Goal: Task Accomplishment & Management: Use online tool/utility

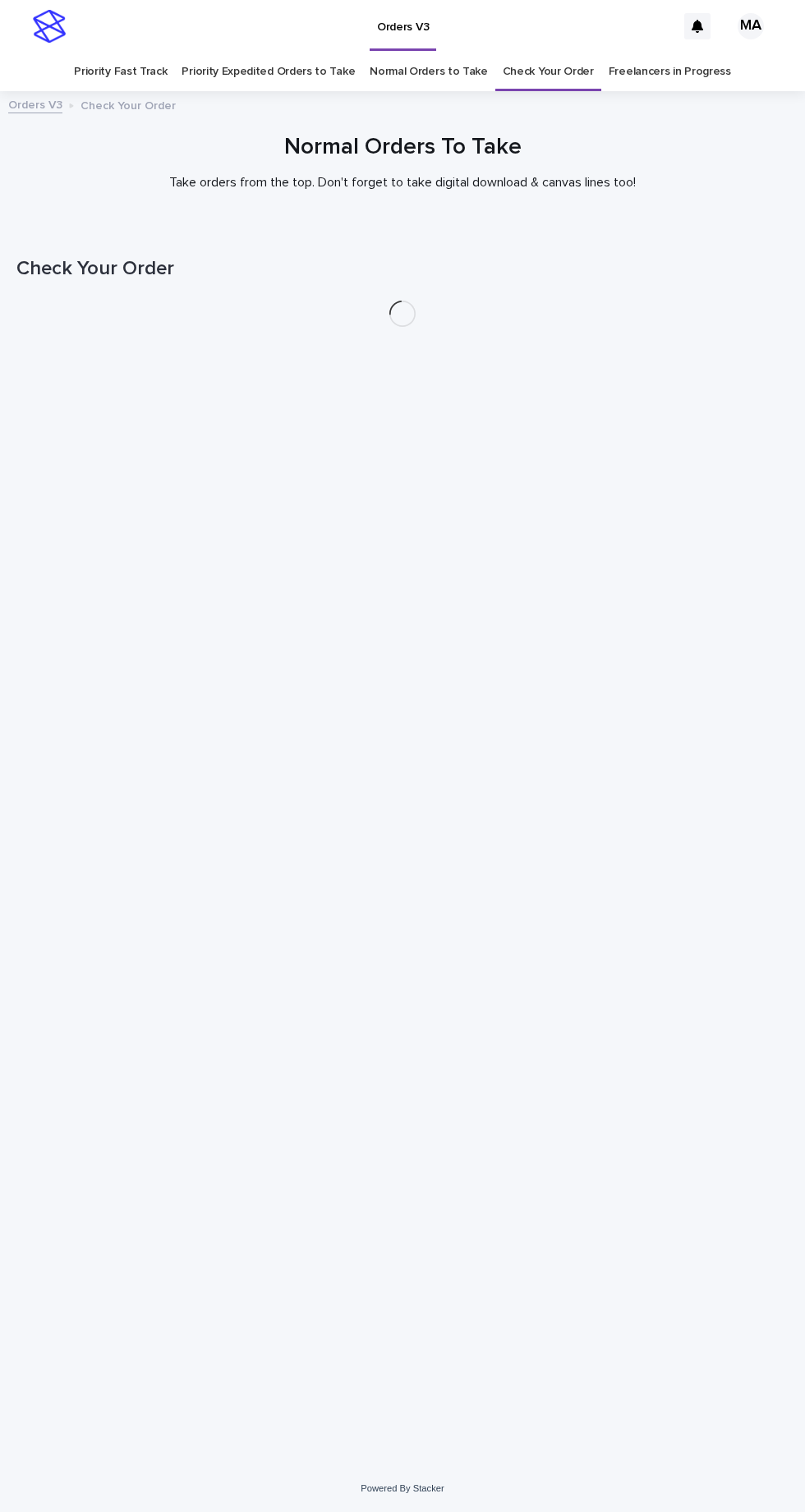
scroll to position [52, 0]
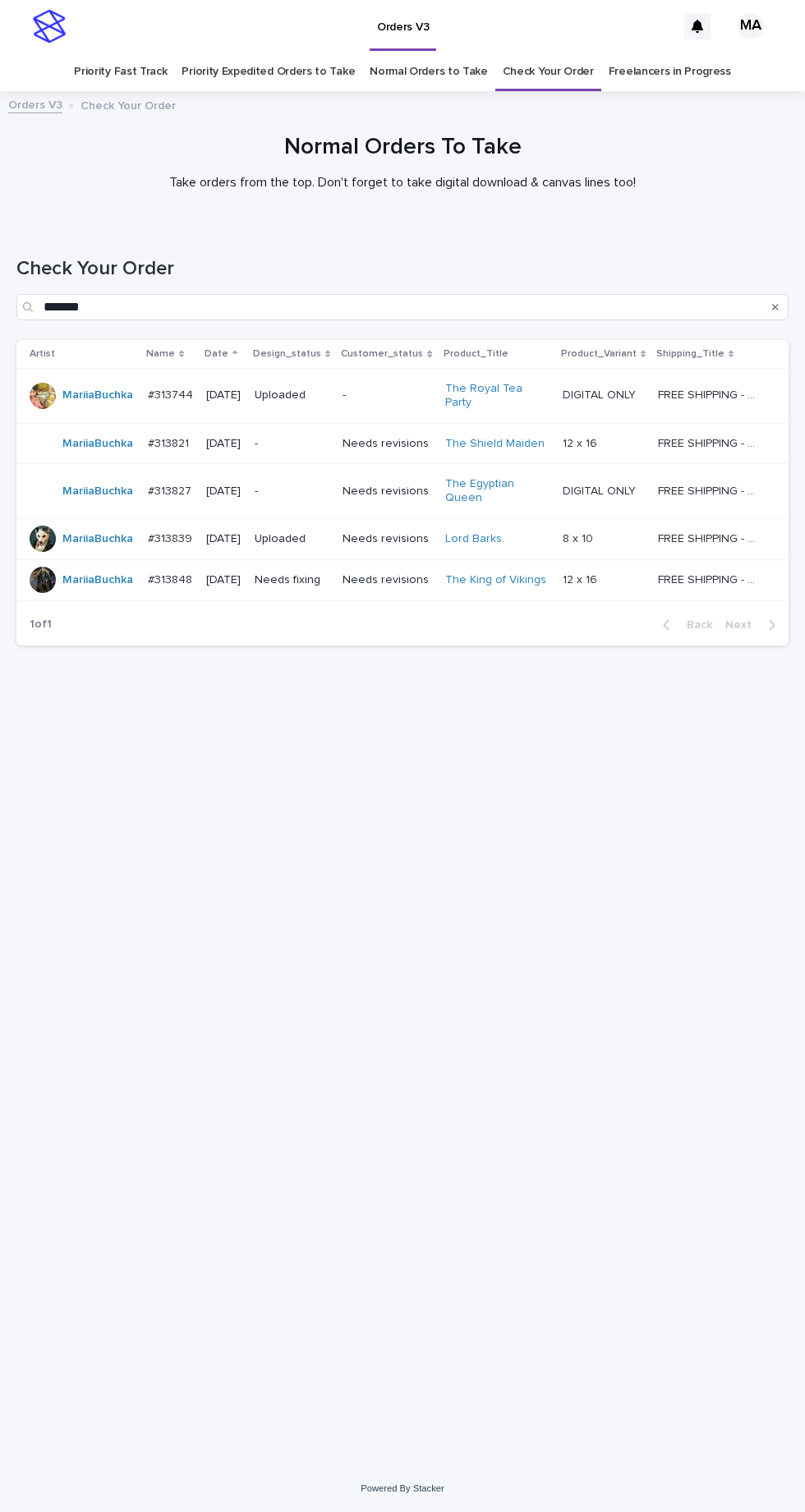
click at [416, 532] on p "Needs revisions" at bounding box center [387, 539] width 89 height 14
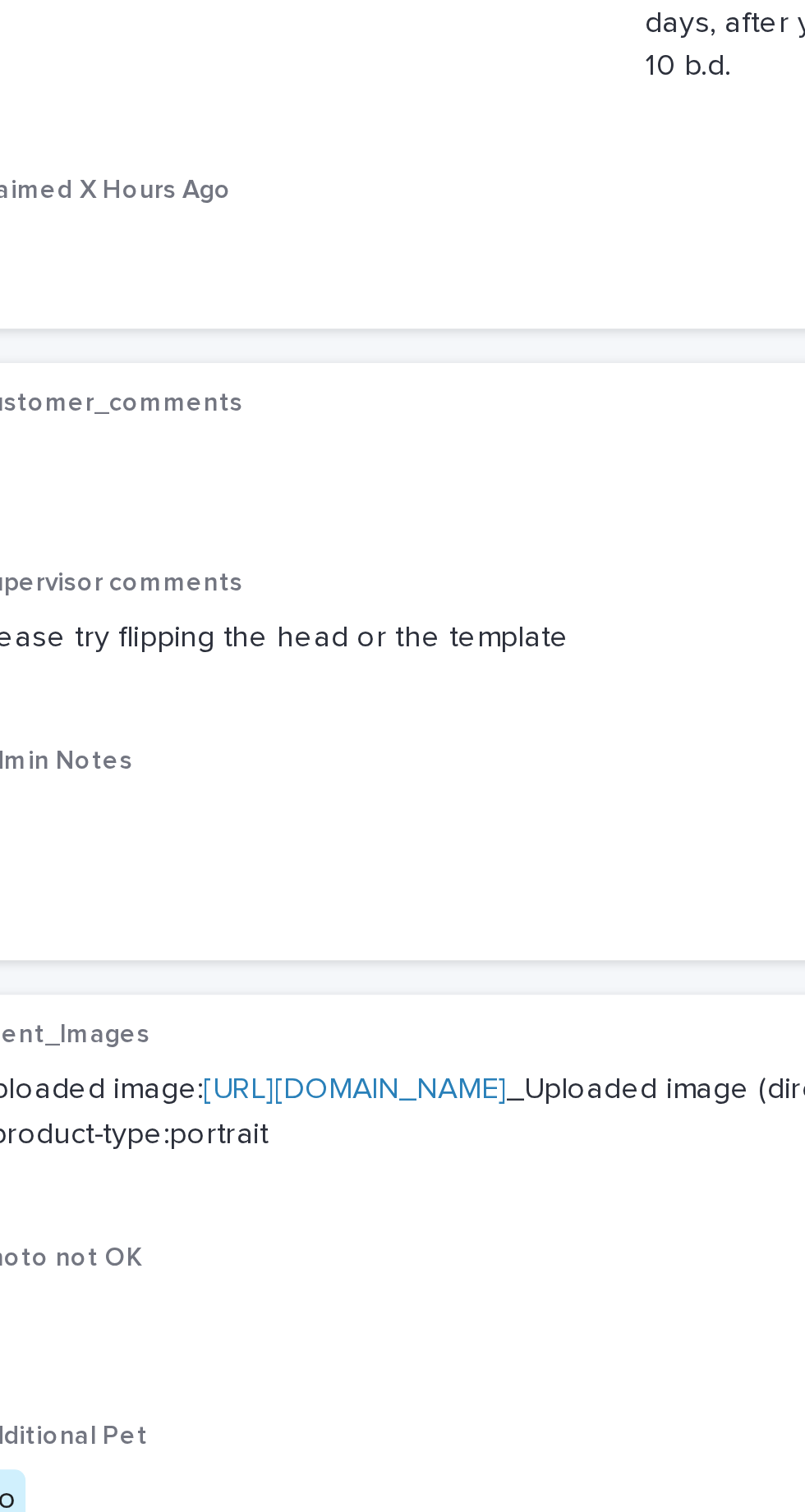
scroll to position [3, 0]
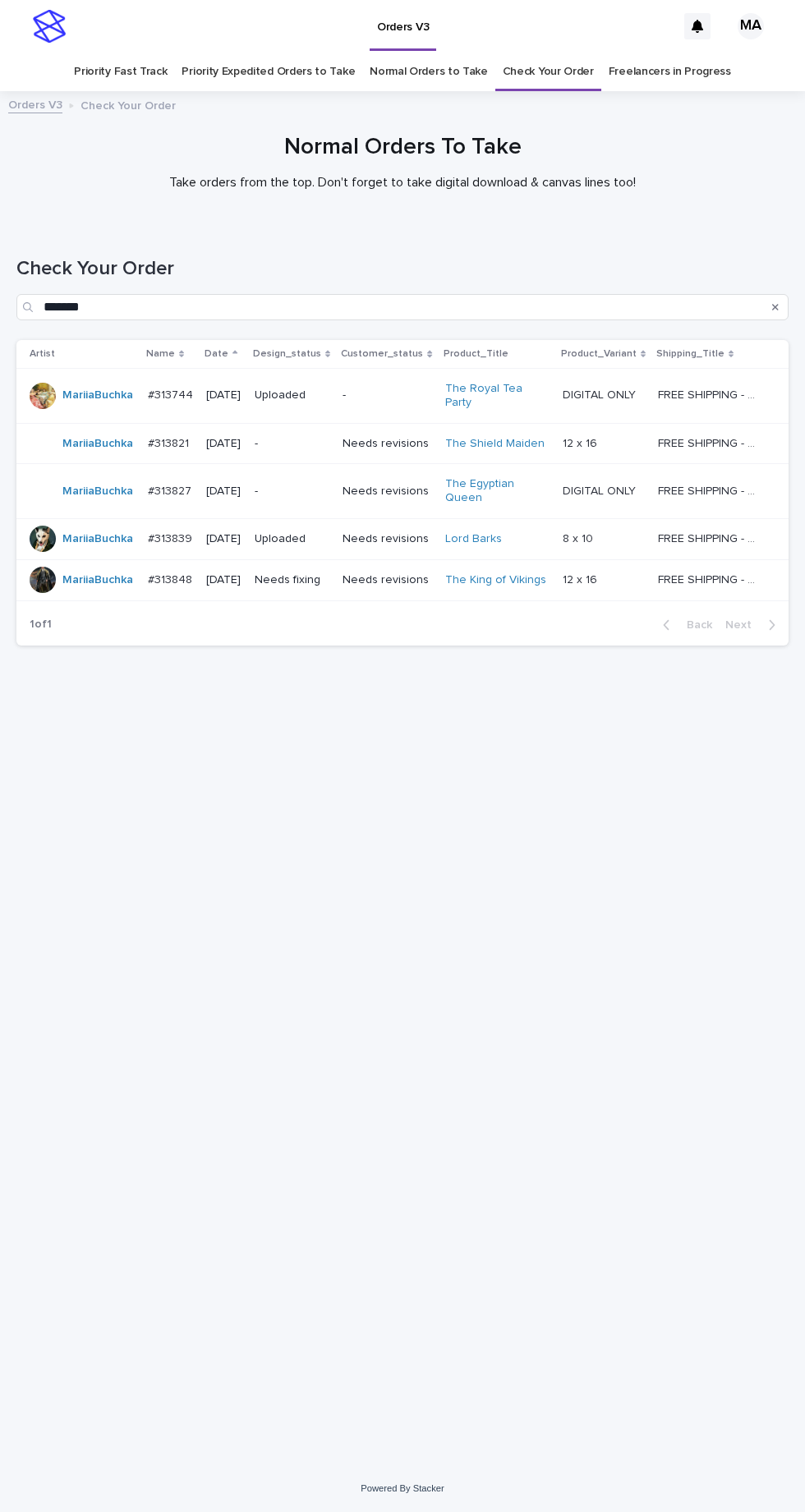
click at [435, 53] on link "Normal Orders to Take" at bounding box center [429, 71] width 118 height 38
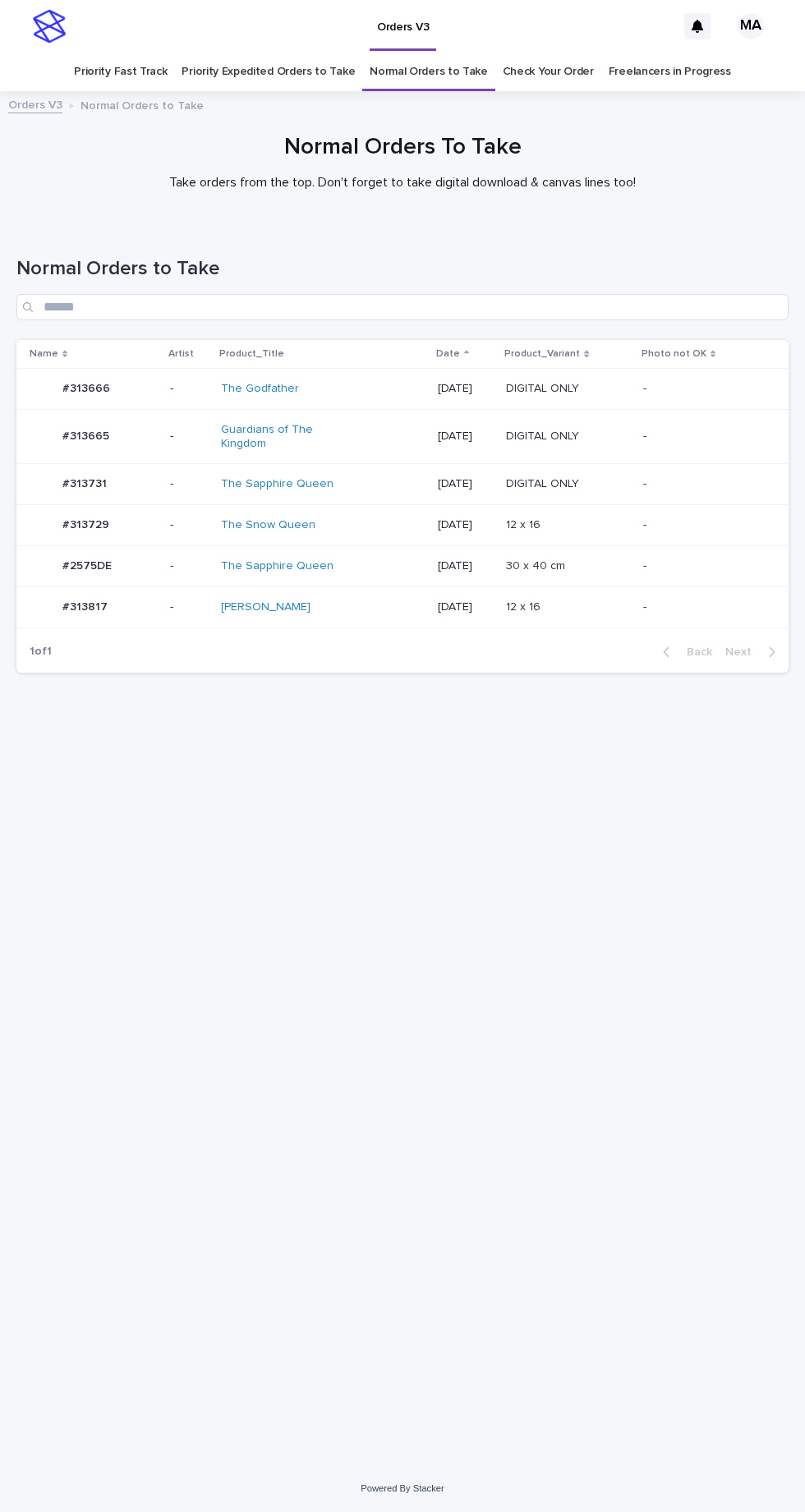
click at [343, 600] on div "[PERSON_NAME]" at bounding box center [289, 607] width 138 height 14
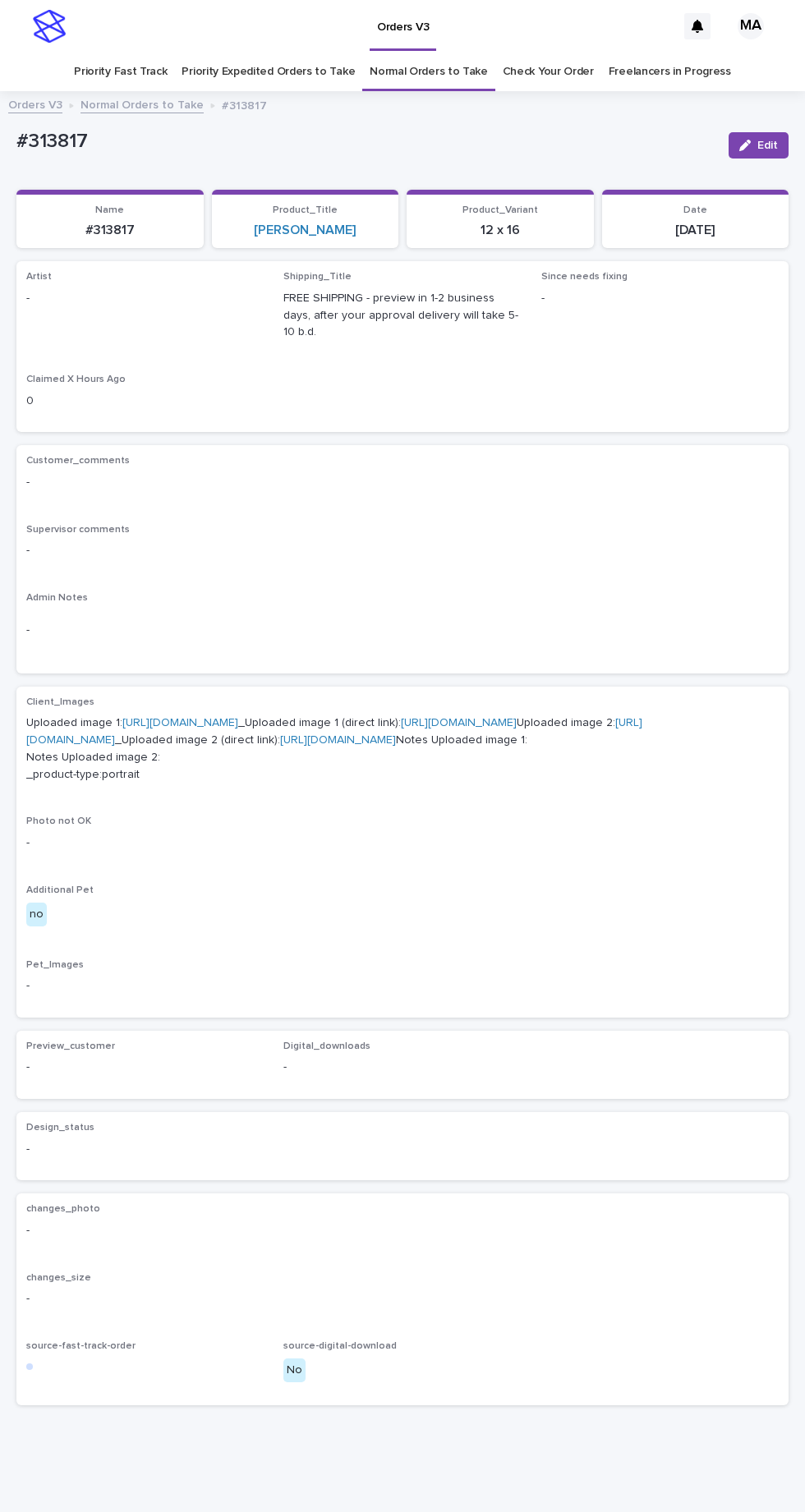
click at [238, 717] on link "[URL][DOMAIN_NAME]" at bounding box center [180, 723] width 116 height 12
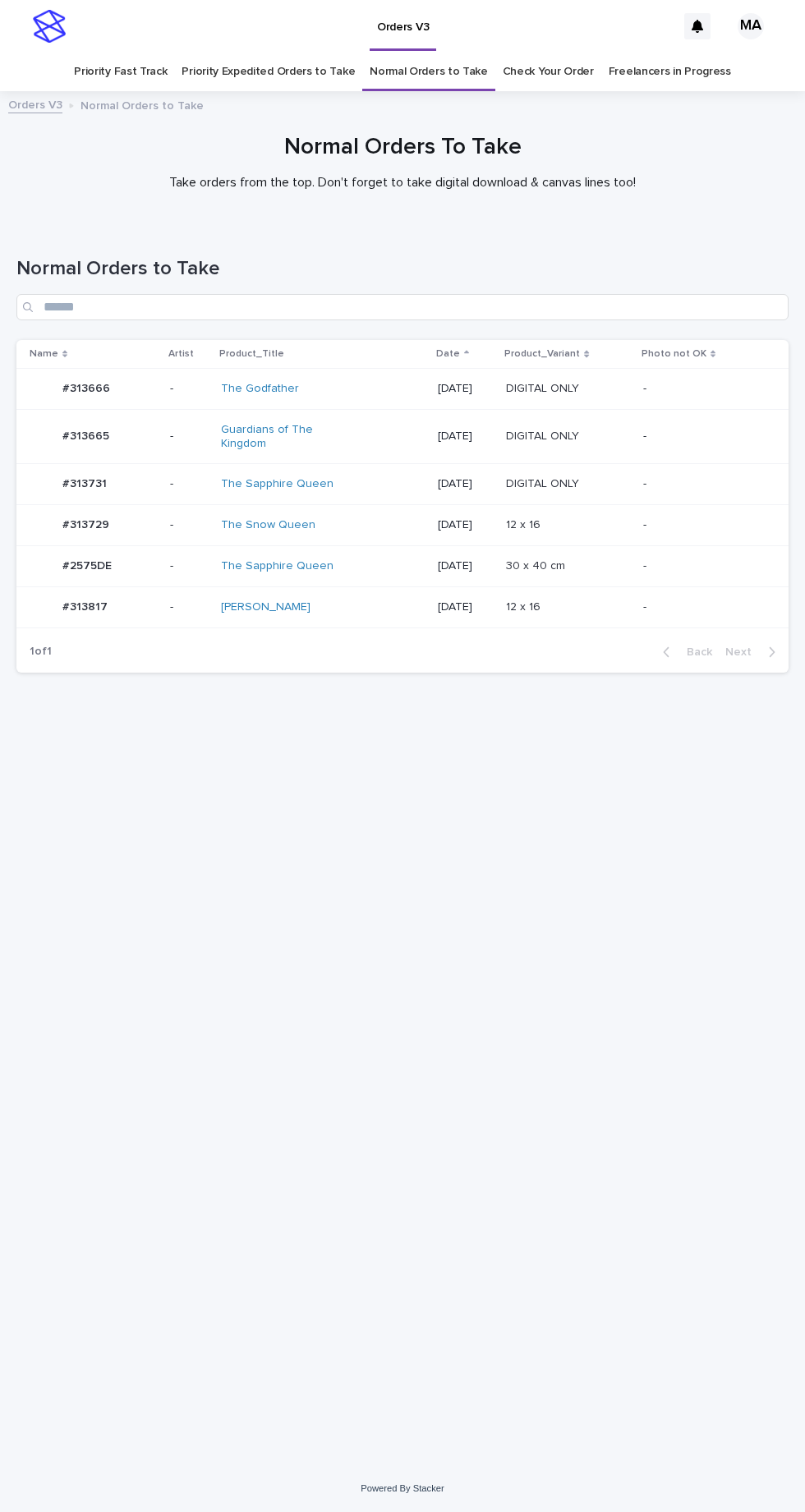
click at [263, 53] on link "Priority Expedited Orders to Take" at bounding box center [268, 71] width 173 height 38
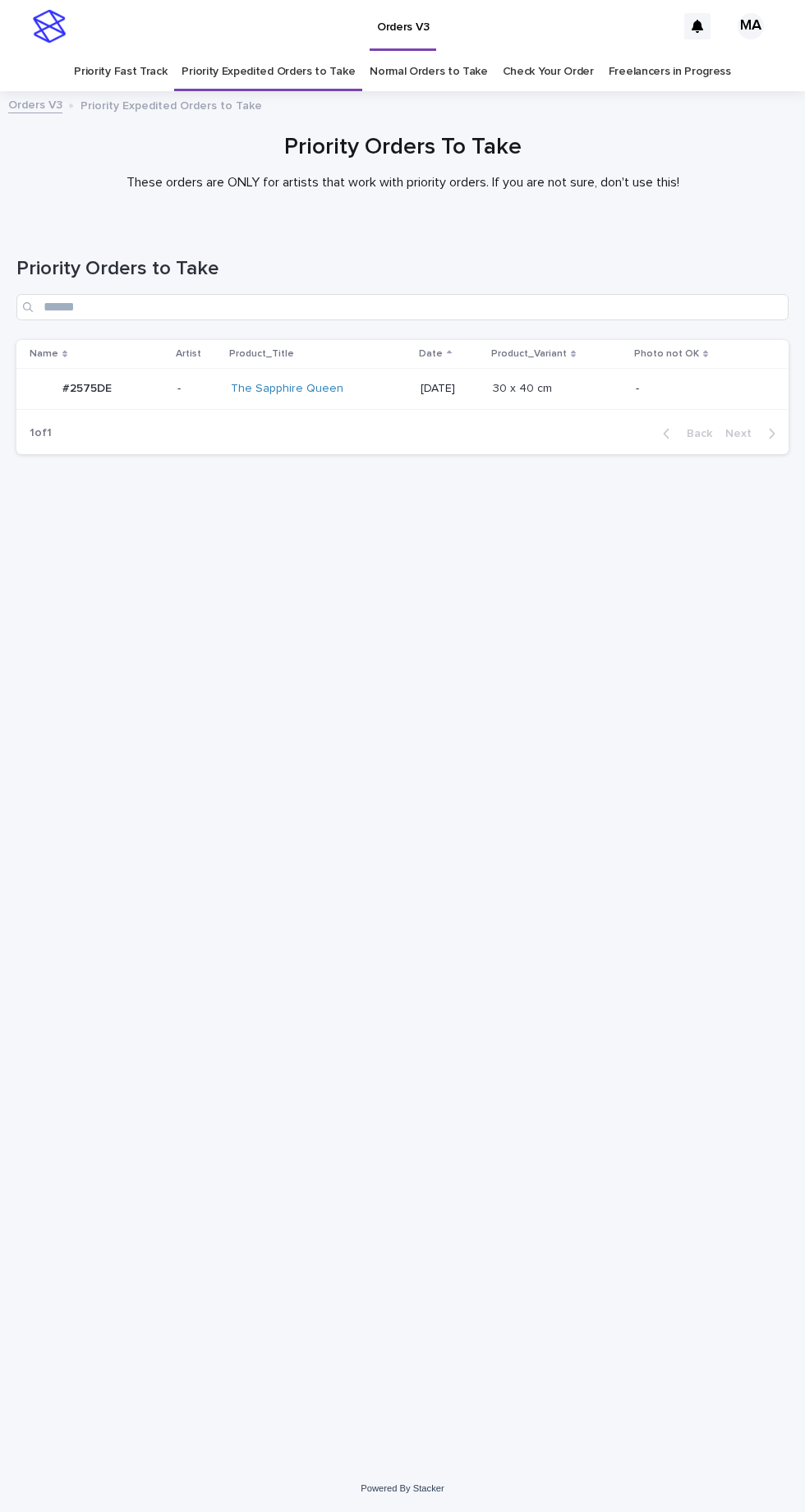
click at [128, 53] on link "Priority Fast Track" at bounding box center [121, 71] width 93 height 38
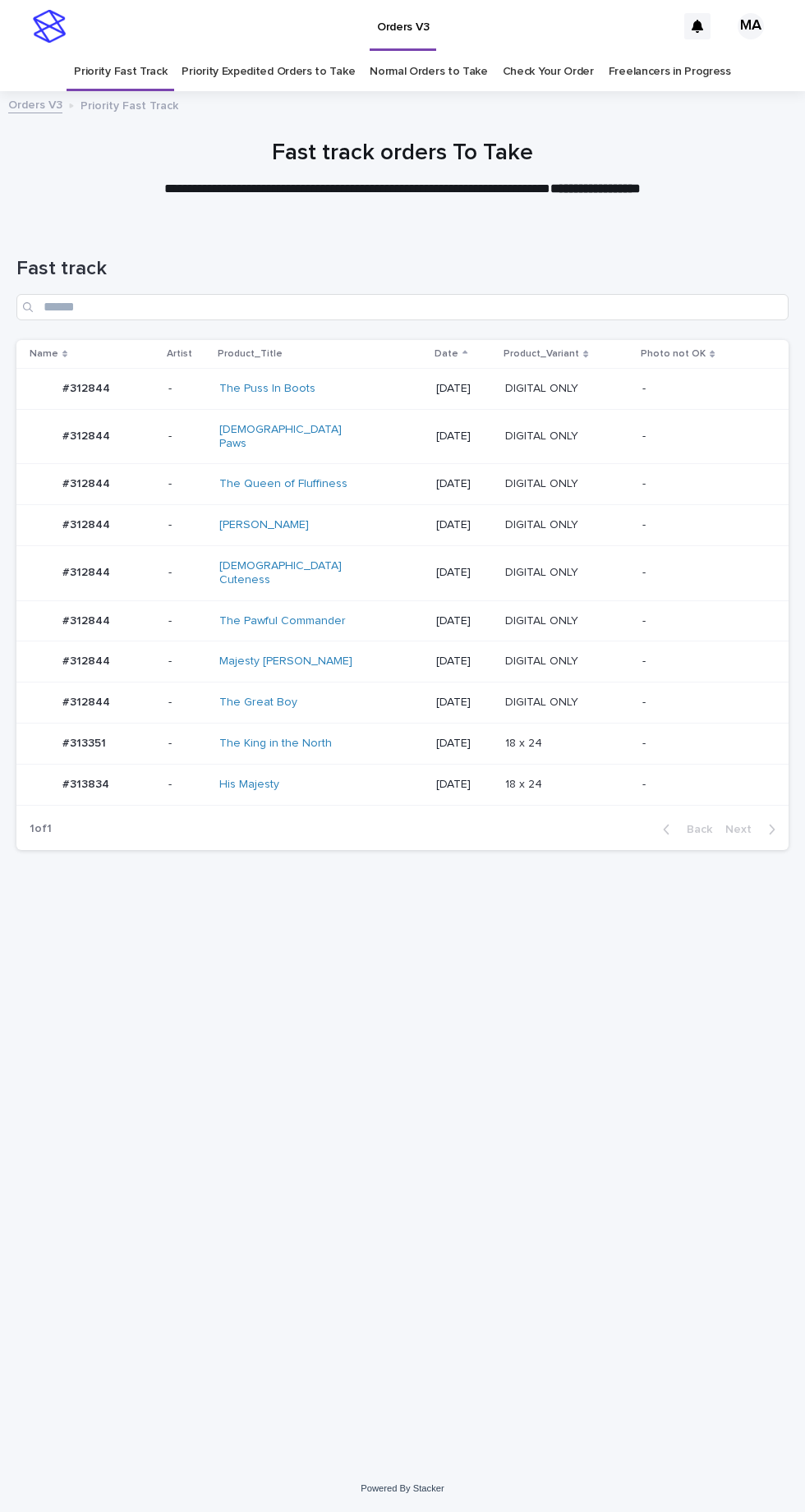
click at [546, 53] on link "Check Your Order" at bounding box center [549, 71] width 91 height 38
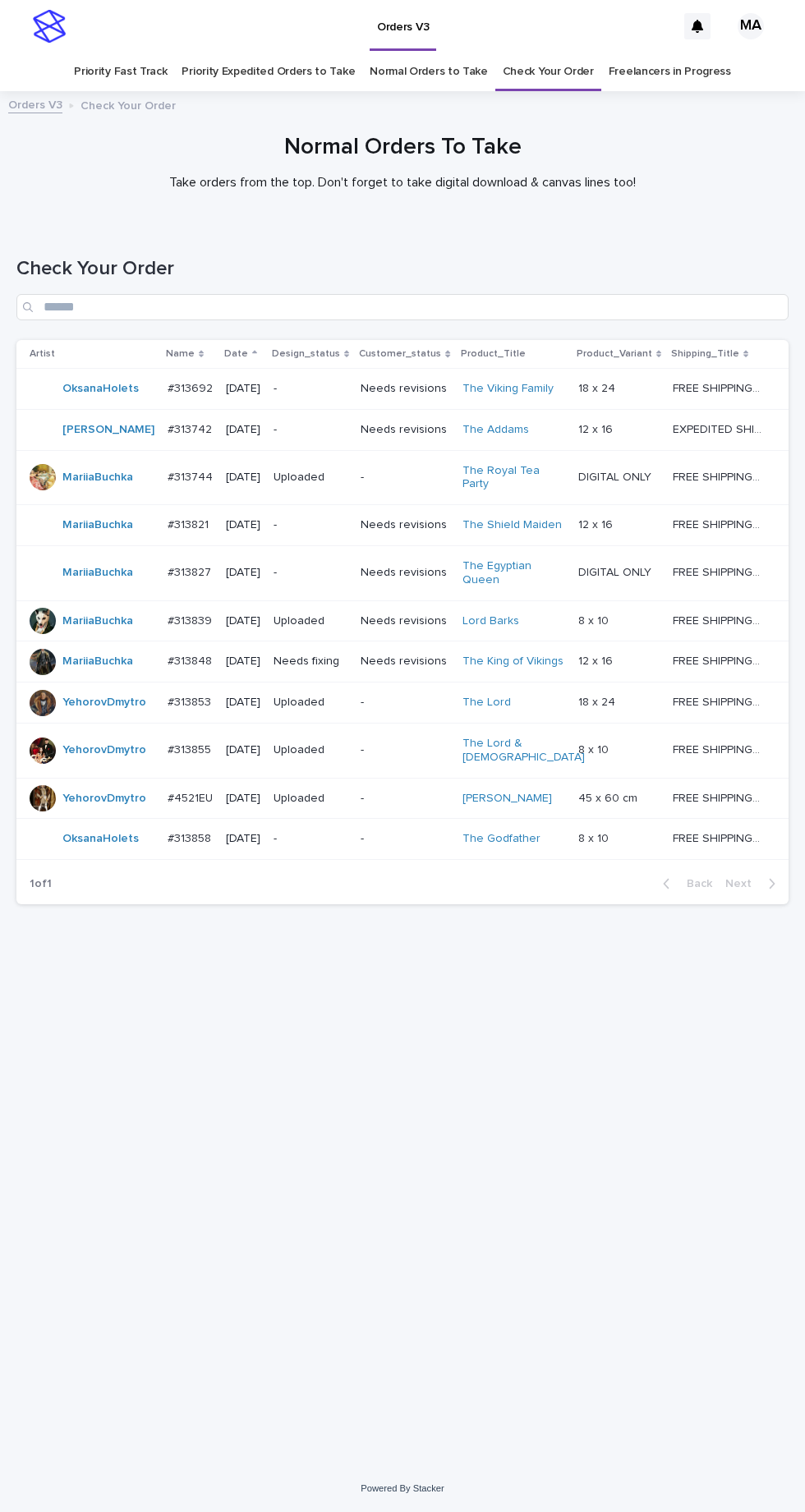
click at [423, 53] on link "Normal Orders to Take" at bounding box center [429, 71] width 118 height 38
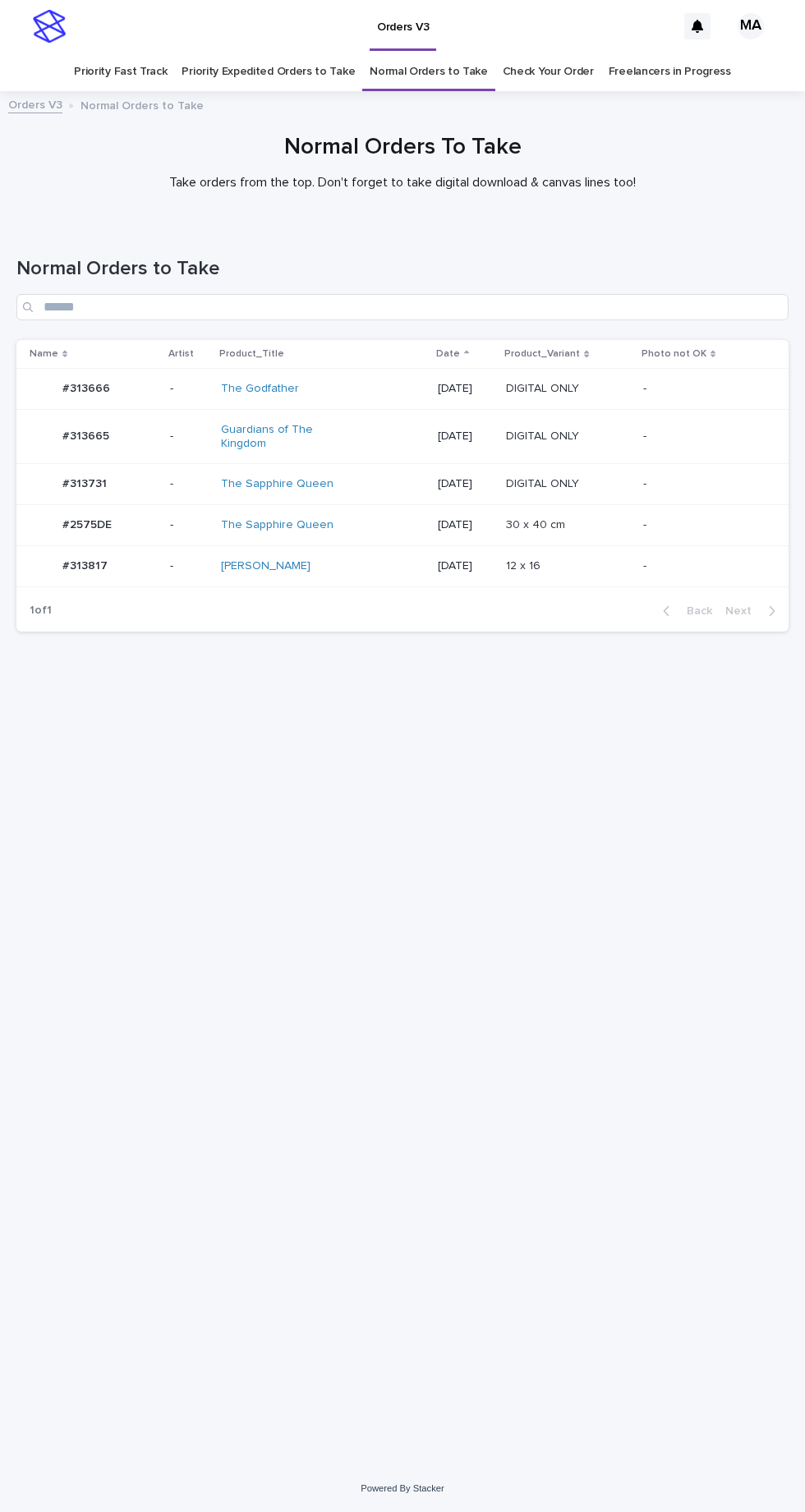
click at [355, 375] on div "The Godfather" at bounding box center [323, 388] width 204 height 27
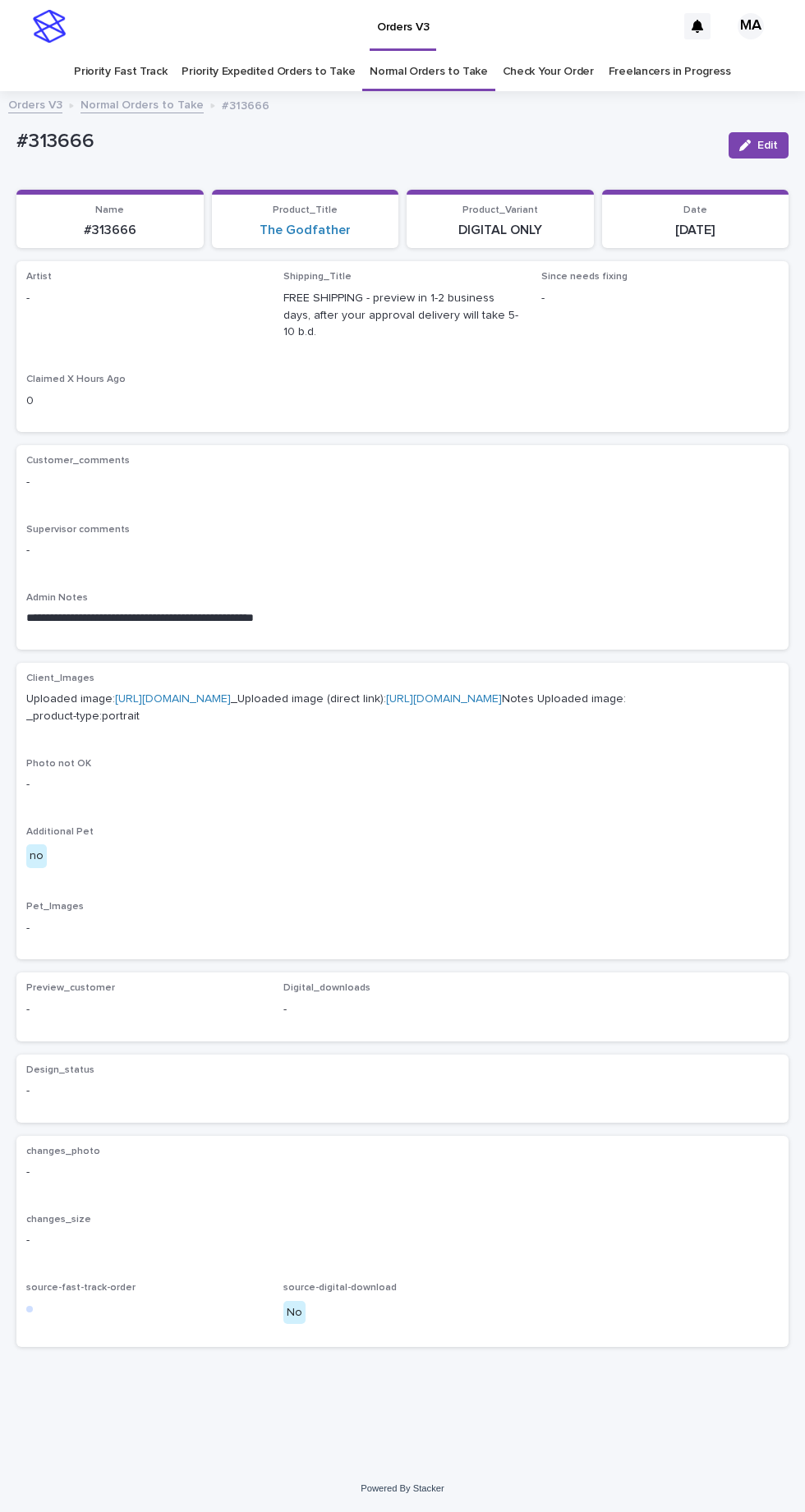
click at [221, 693] on link "https://cdn.shopify.com-uploadkit.app/s/files/1/0033/4807/0511/files/download.h…" at bounding box center [173, 698] width 116 height 12
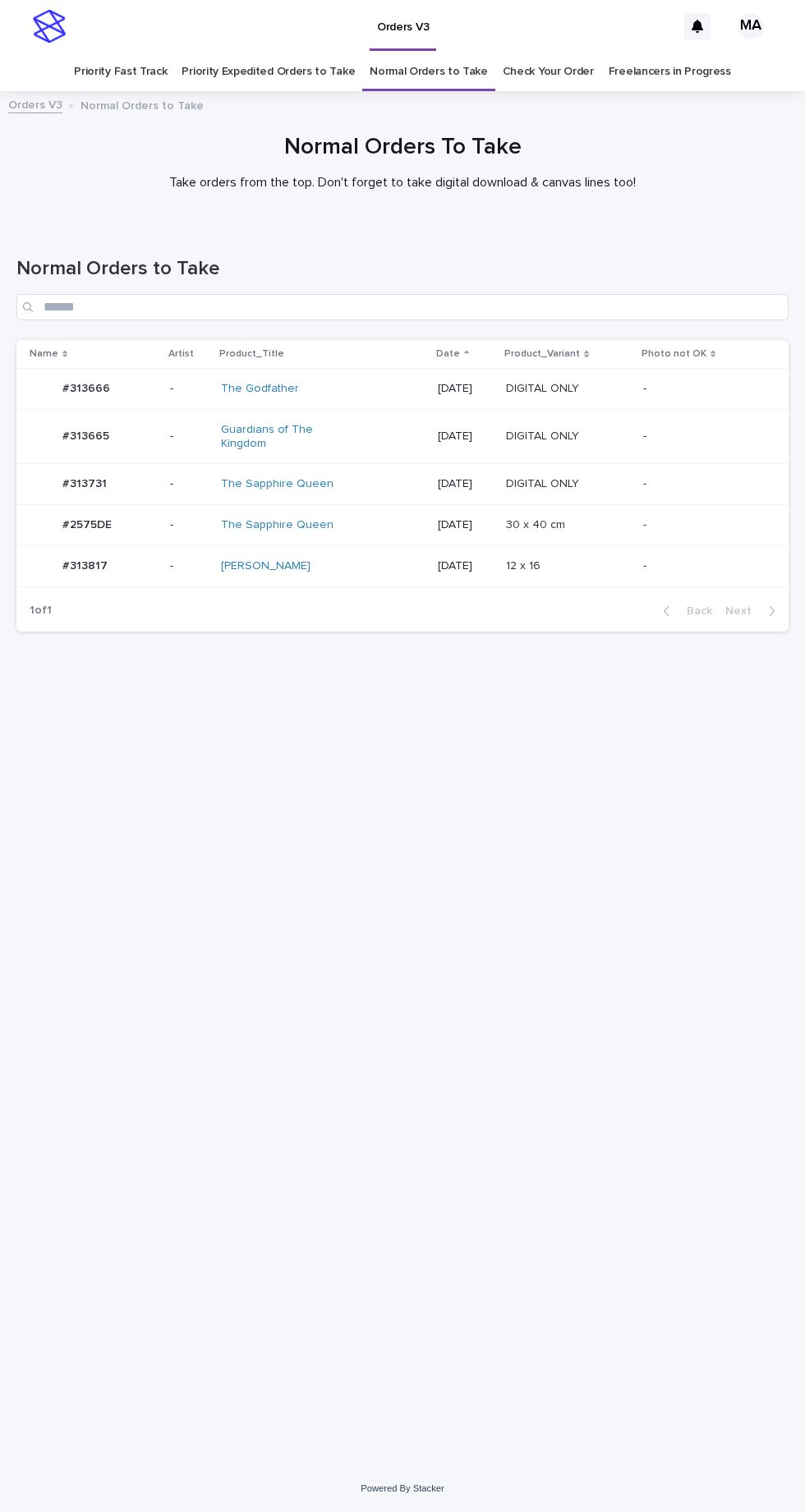
click at [391, 416] on div "Guardians of The Kingdom" at bounding box center [323, 437] width 204 height 41
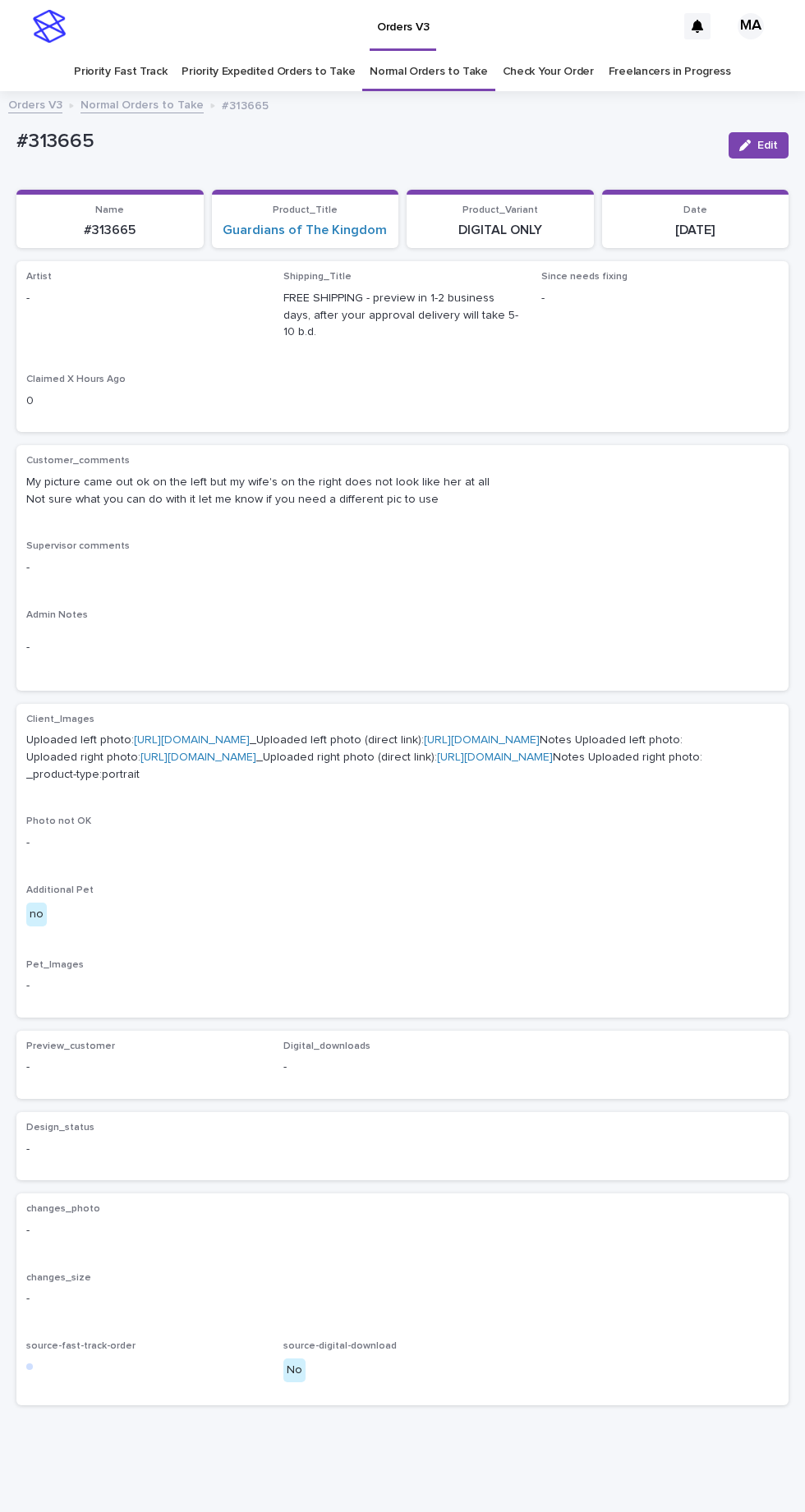
click at [248, 734] on link "https://cdn.shopify.com-uploadkit.app/s/files/1/0033/4807/0511/files/download.h…" at bounding box center [192, 739] width 116 height 12
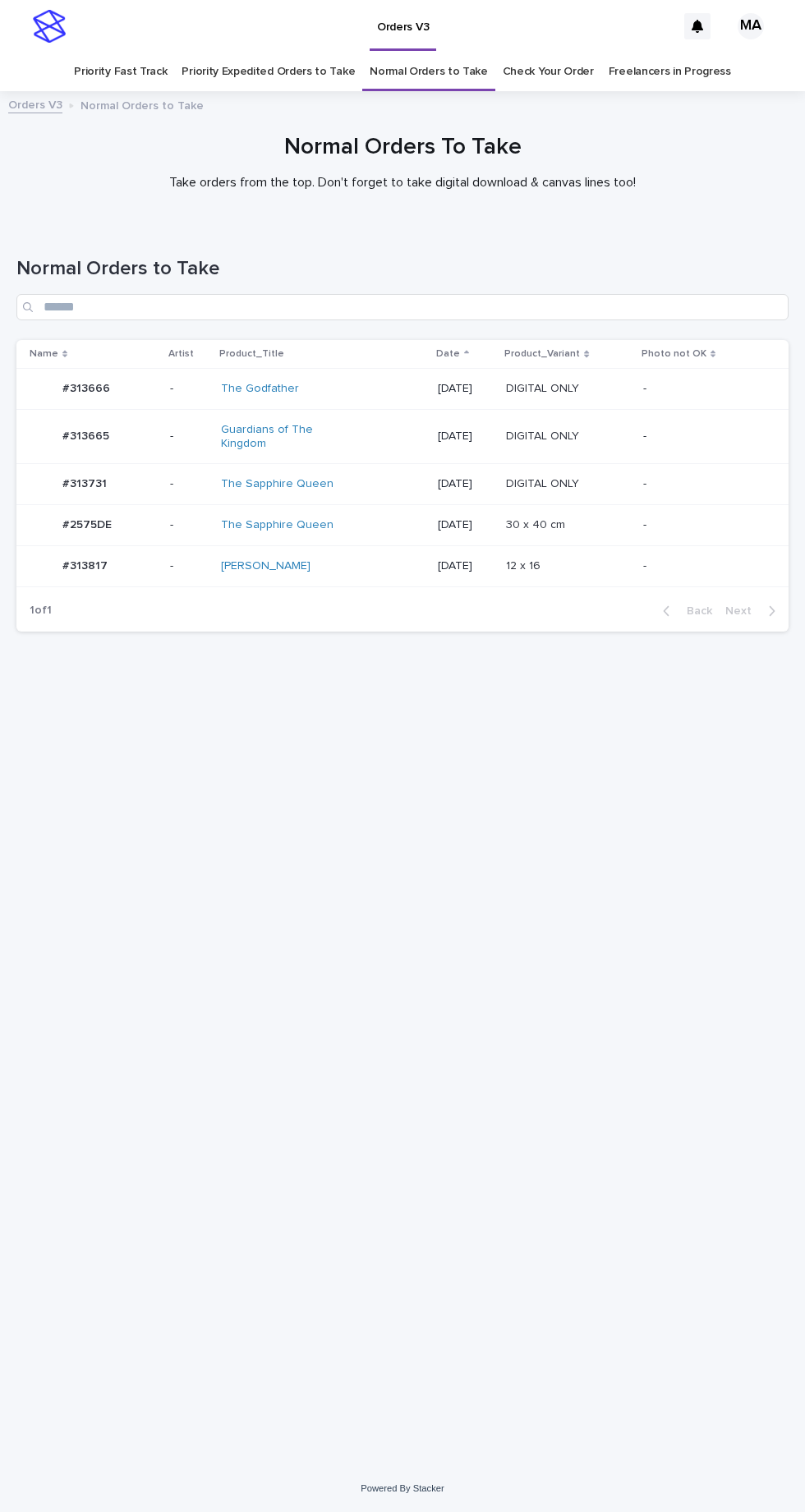
click at [366, 471] on div "The Sapphire Queen" at bounding box center [323, 484] width 204 height 27
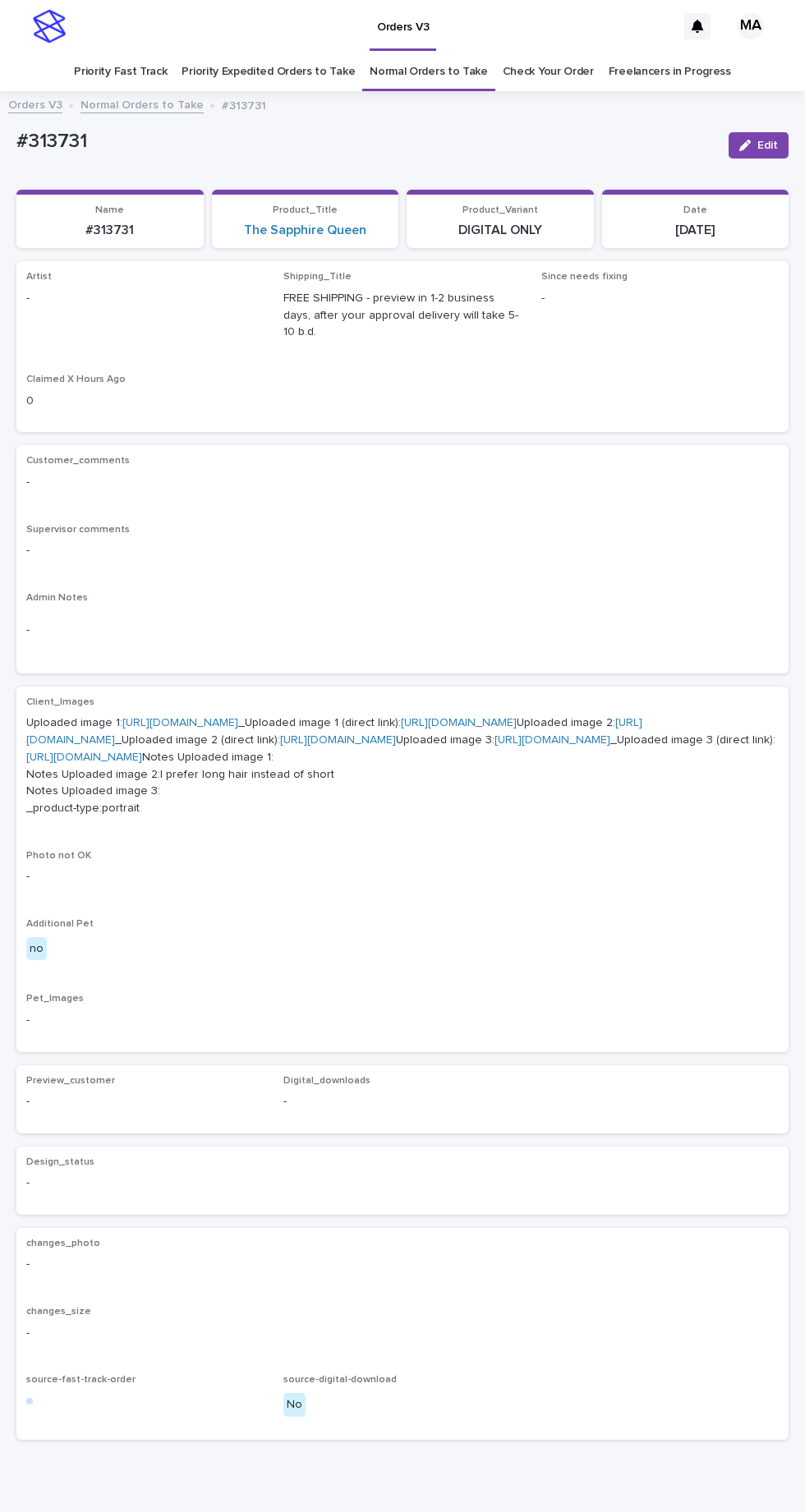
click at [239, 717] on link "https://cdn.shopify.com-uploadkit.app/s/files/1/0033/4807/0511/files/download.h…" at bounding box center [180, 723] width 116 height 12
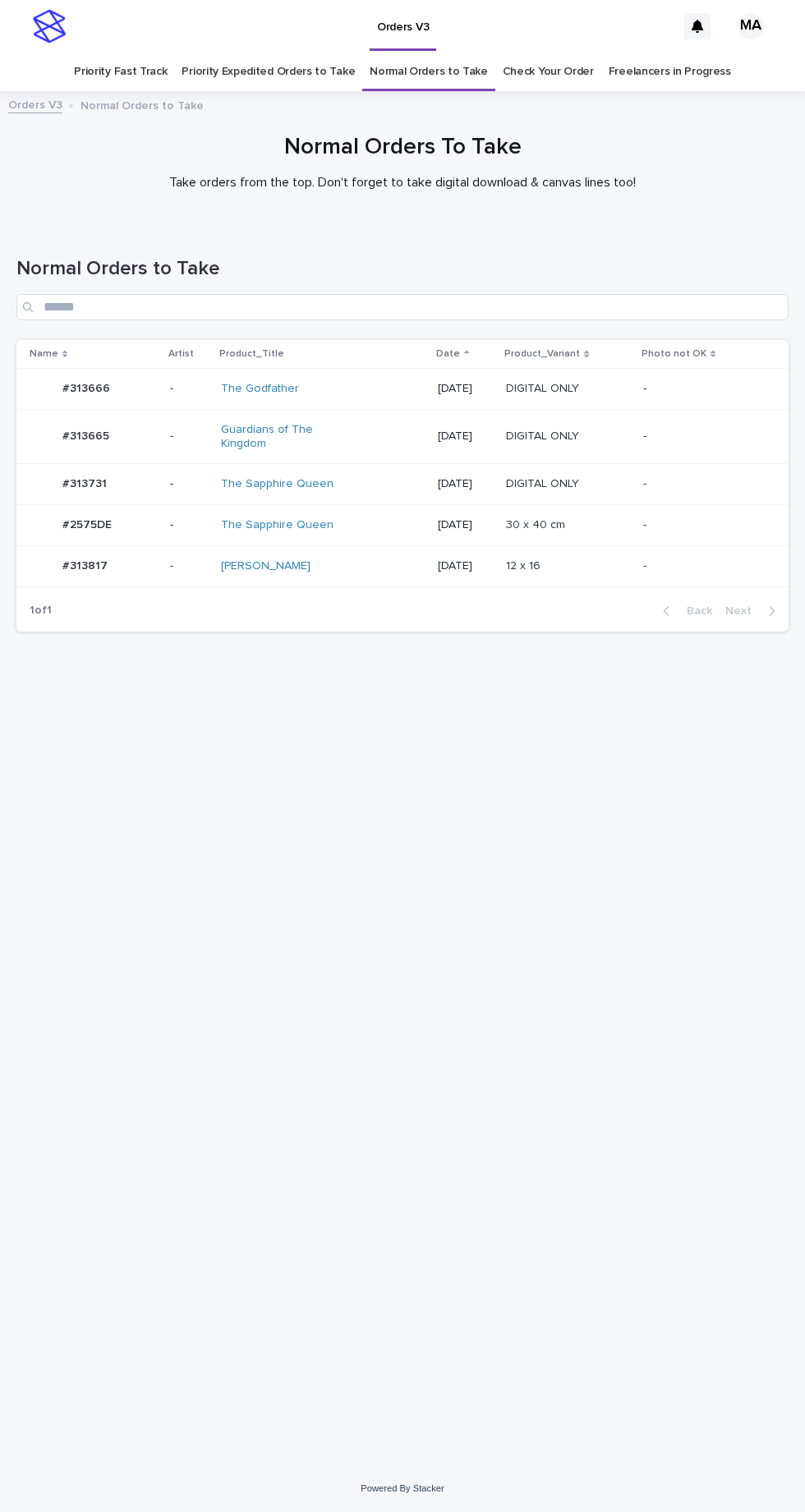
scroll to position [52, 0]
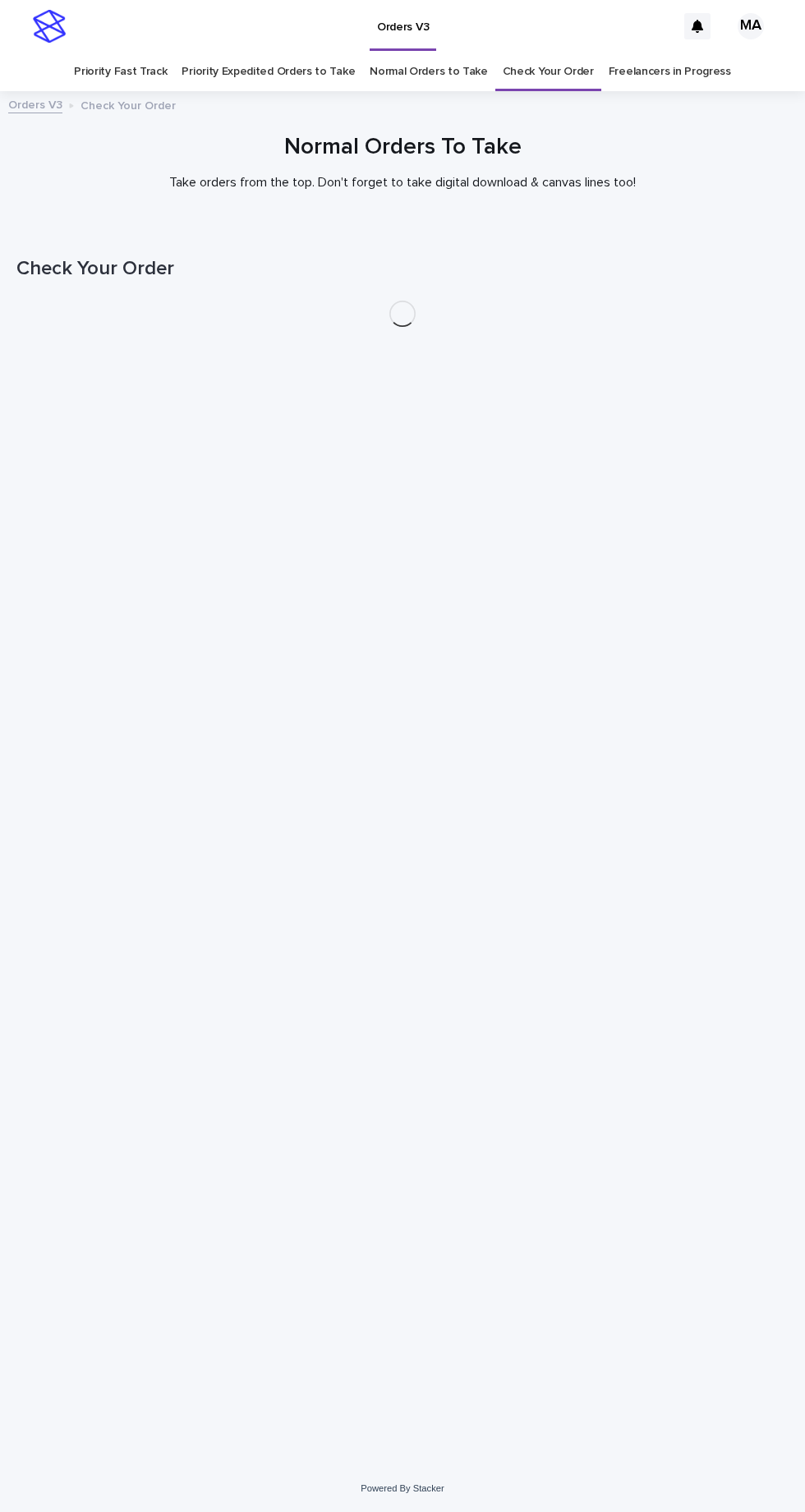
scroll to position [52, 0]
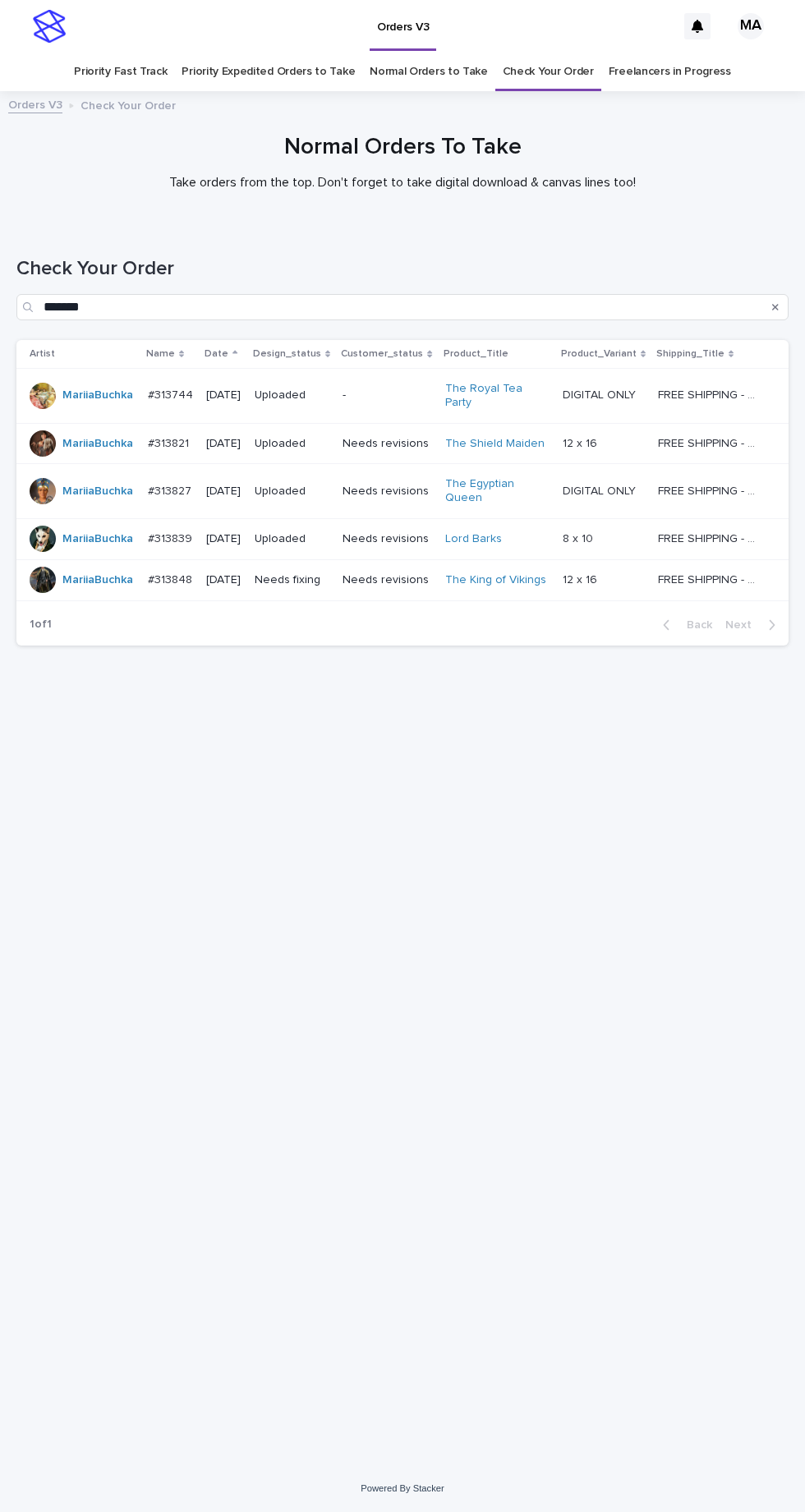
click at [419, 53] on link "Normal Orders to Take" at bounding box center [429, 71] width 118 height 38
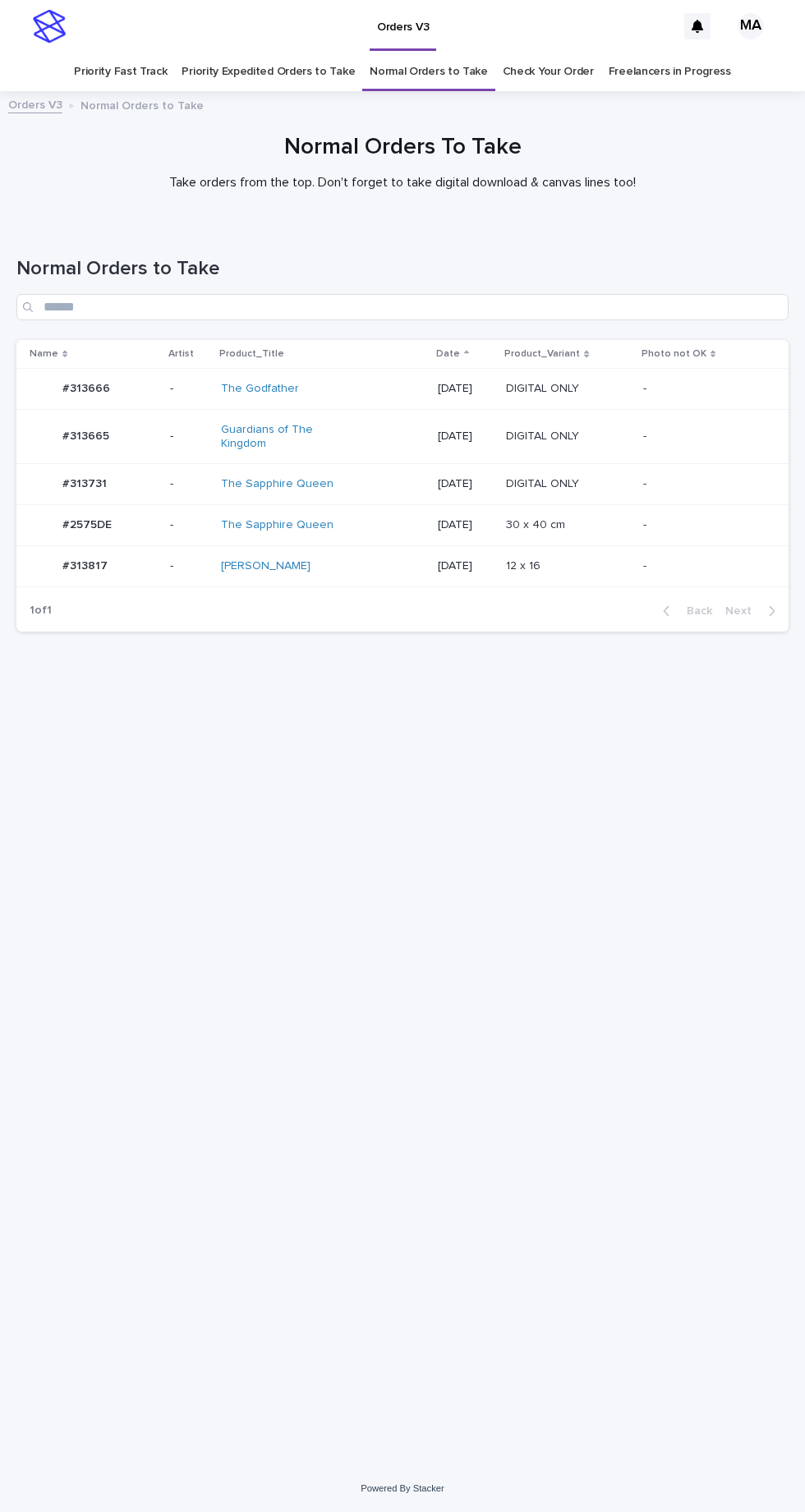
click at [356, 471] on div "The Sapphire Queen" at bounding box center [323, 484] width 204 height 27
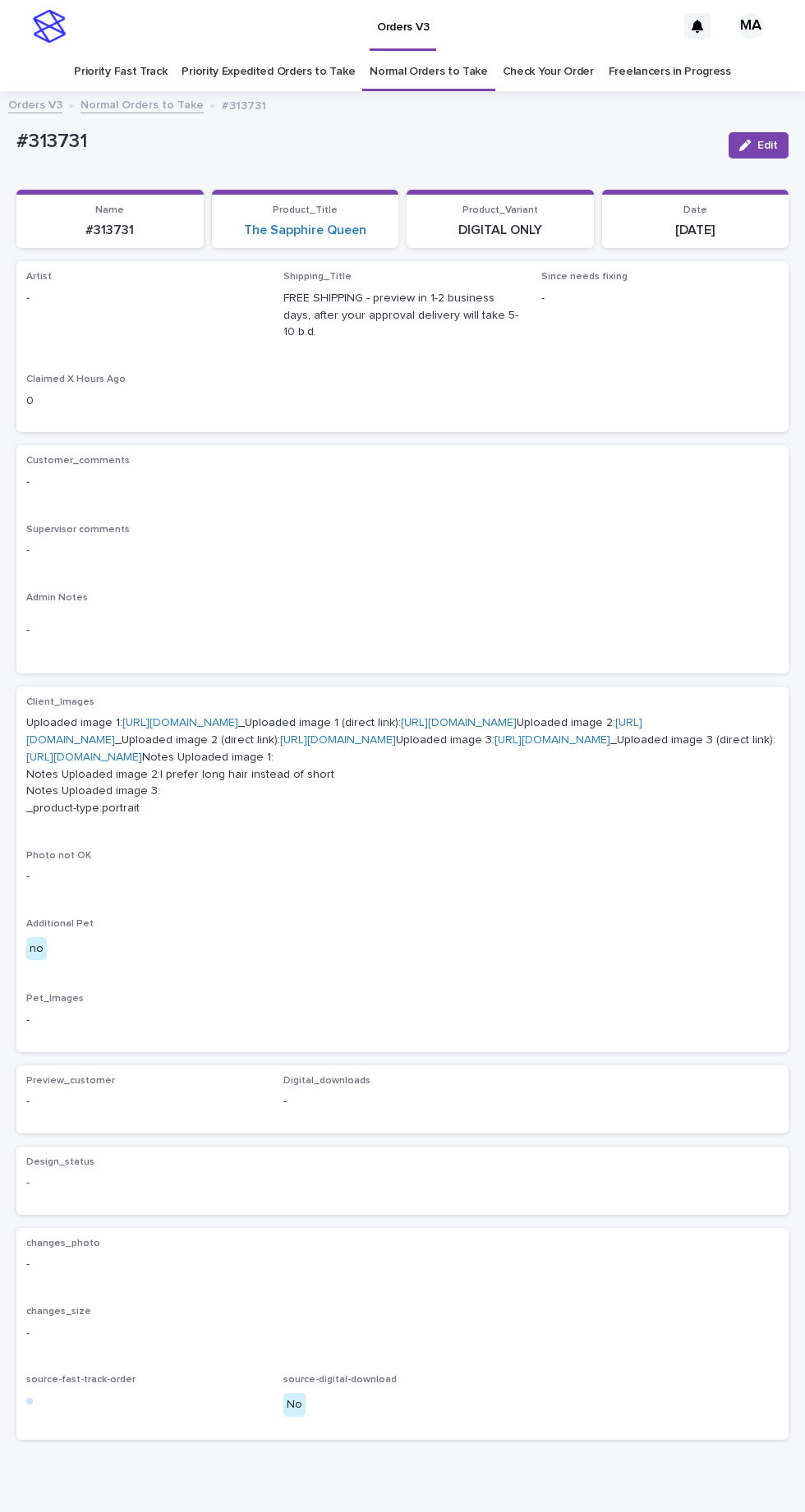
click at [239, 717] on link "https://cdn.shopify.com-uploadkit.app/s/files/1/0033/4807/0511/files/download.h…" at bounding box center [180, 723] width 116 height 12
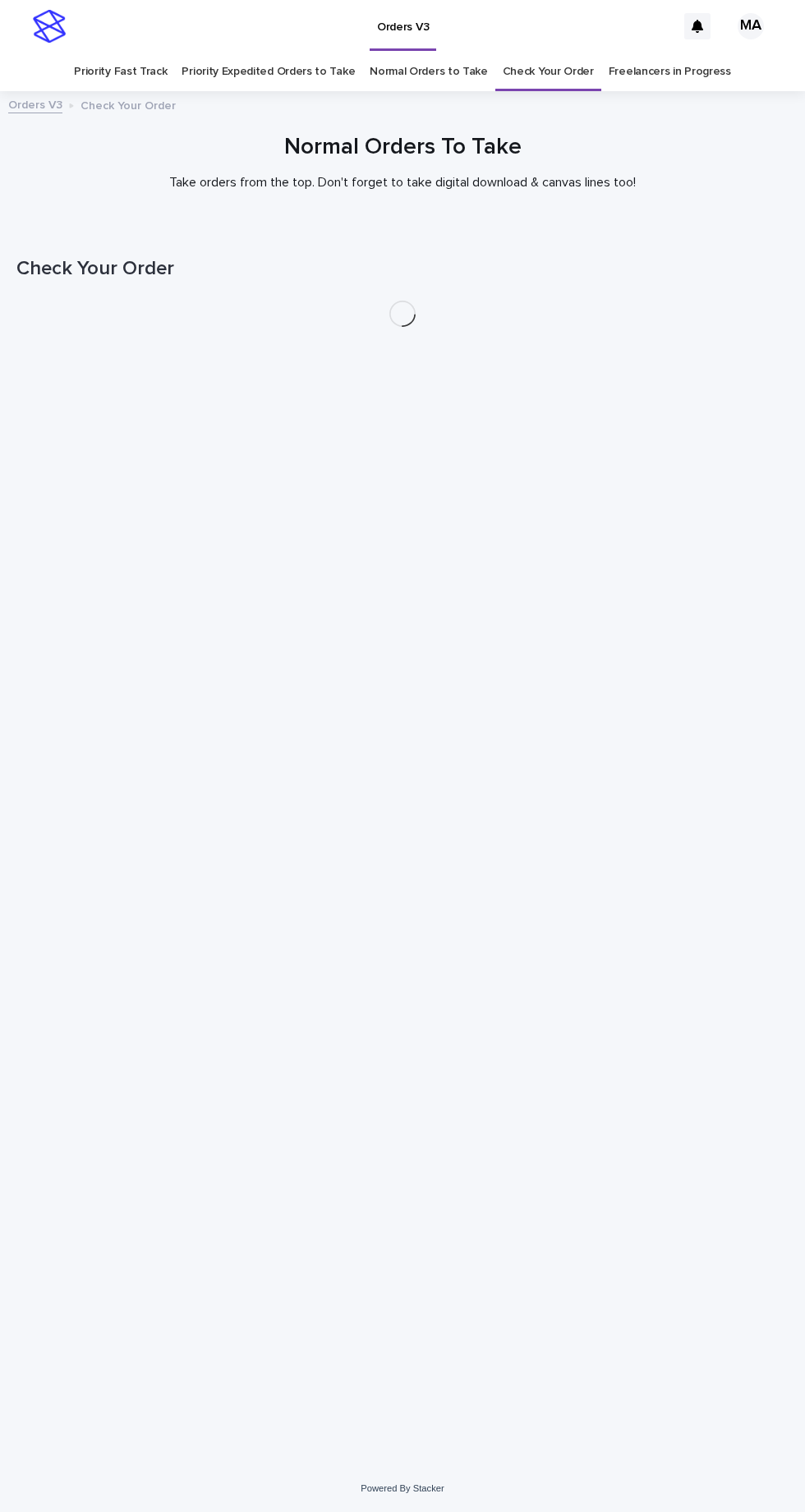
scroll to position [52, 0]
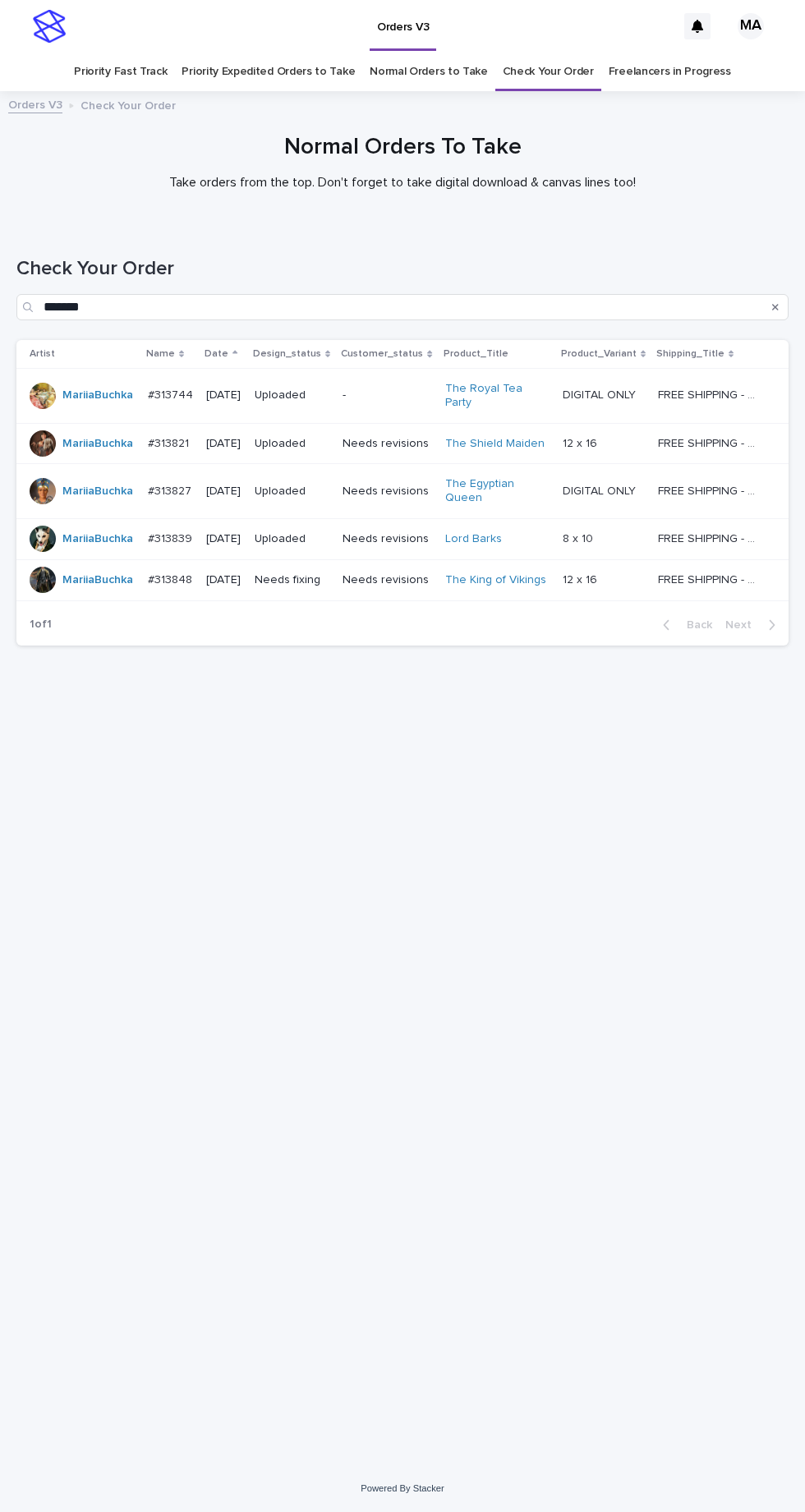
click at [424, 53] on link "Normal Orders to Take" at bounding box center [429, 71] width 118 height 38
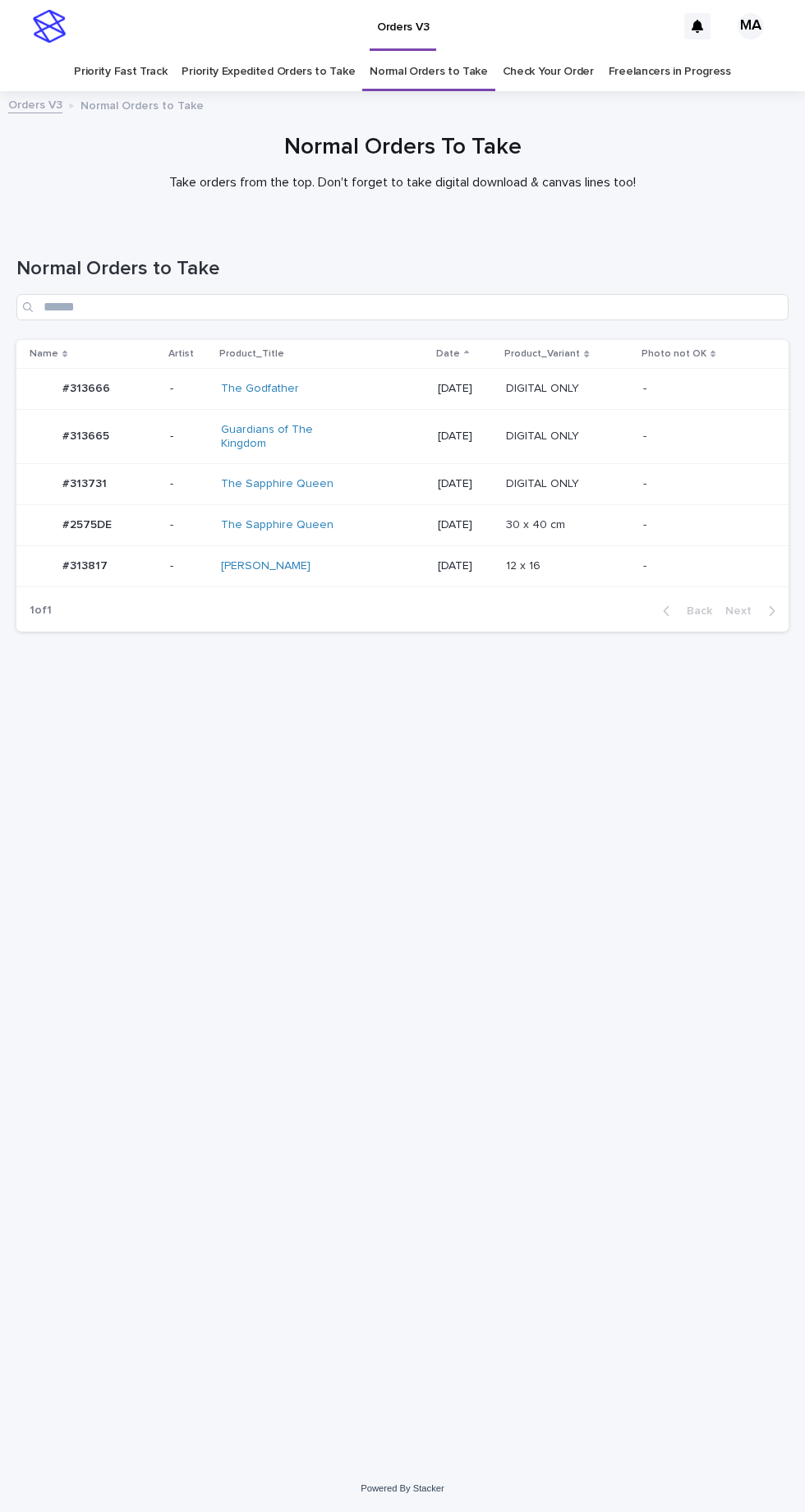
click at [370, 512] on div "The Sapphire Queen" at bounding box center [323, 525] width 204 height 27
click at [337, 559] on div "[PERSON_NAME]" at bounding box center [289, 566] width 138 height 14
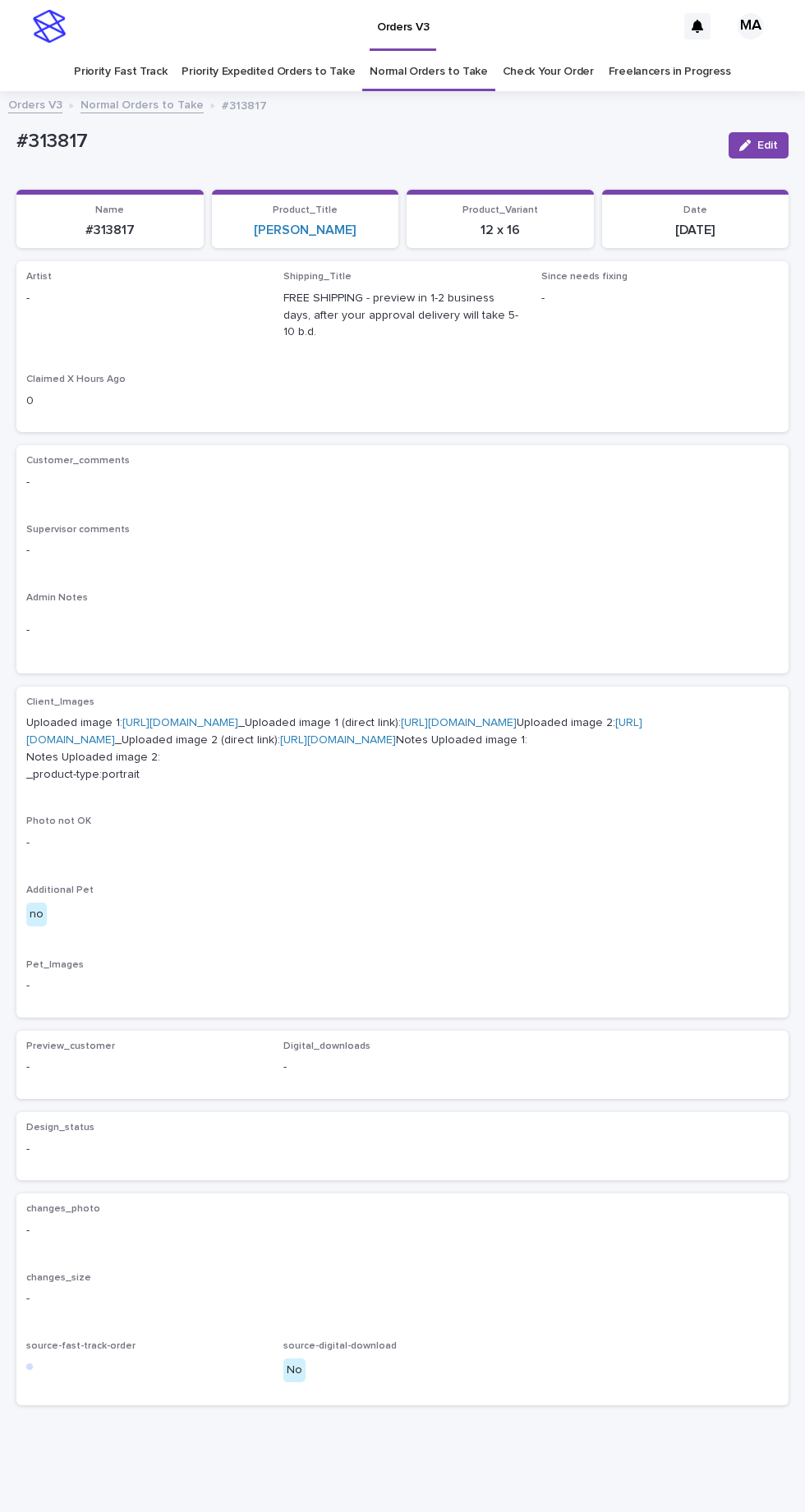
click at [205, 746] on link "[URL][DOMAIN_NAME]" at bounding box center [334, 731] width 616 height 29
click at [147, 53] on link "Priority Fast Track" at bounding box center [121, 71] width 93 height 38
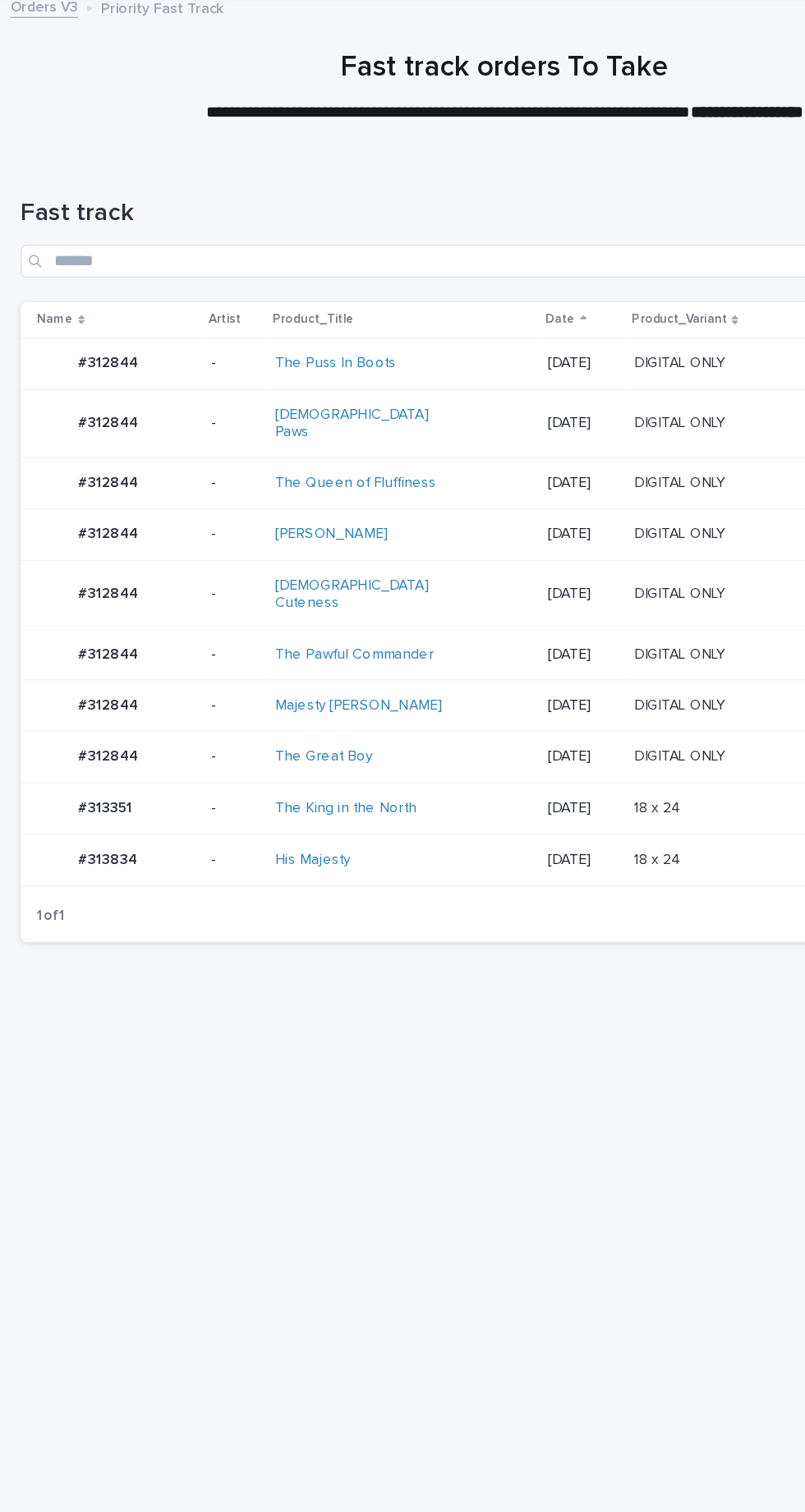
click at [307, 518] on div "[PERSON_NAME]" at bounding box center [289, 525] width 138 height 14
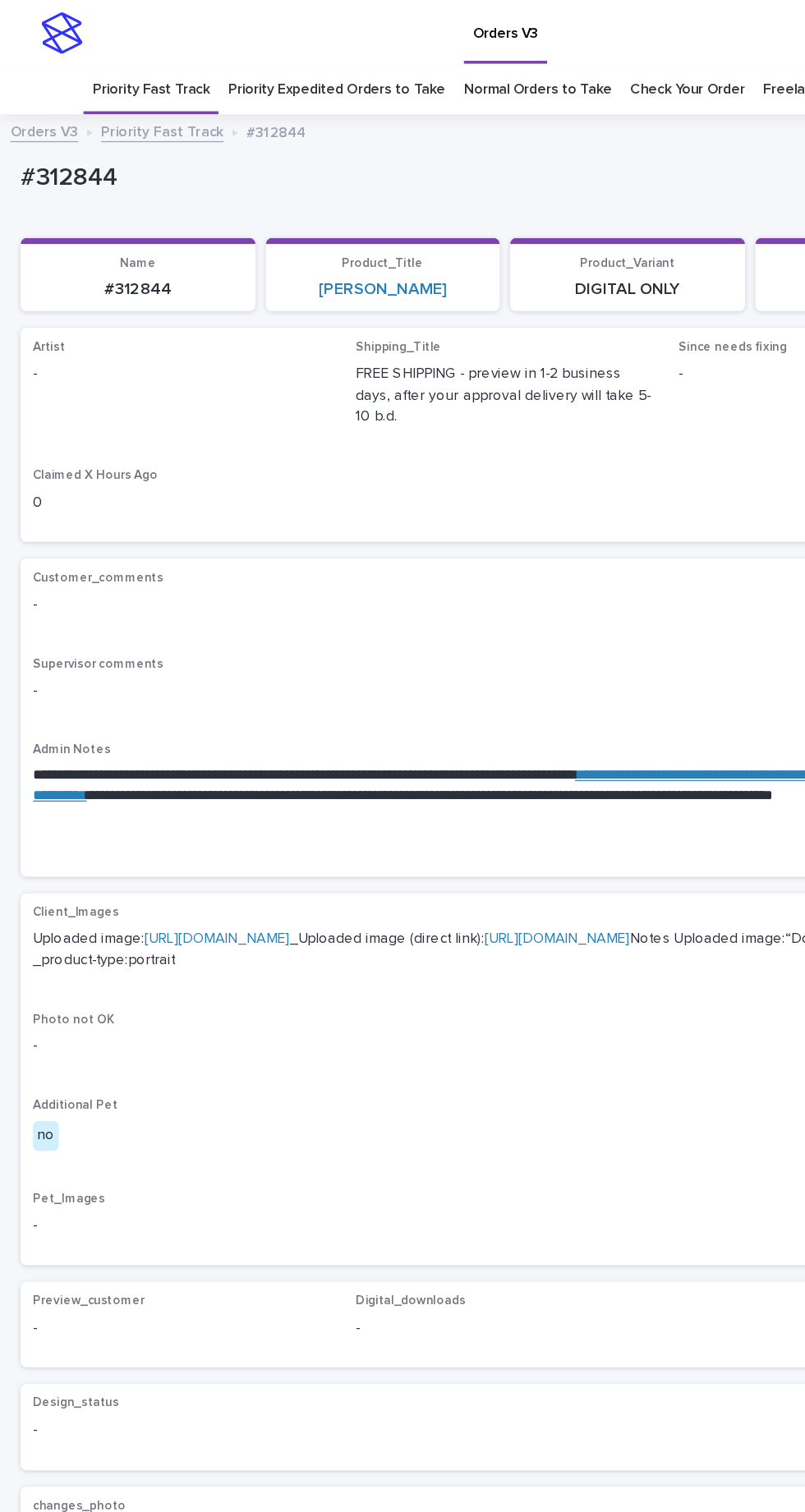
click at [220, 742] on link "[URL][DOMAIN_NAME]" at bounding box center [173, 748] width 116 height 12
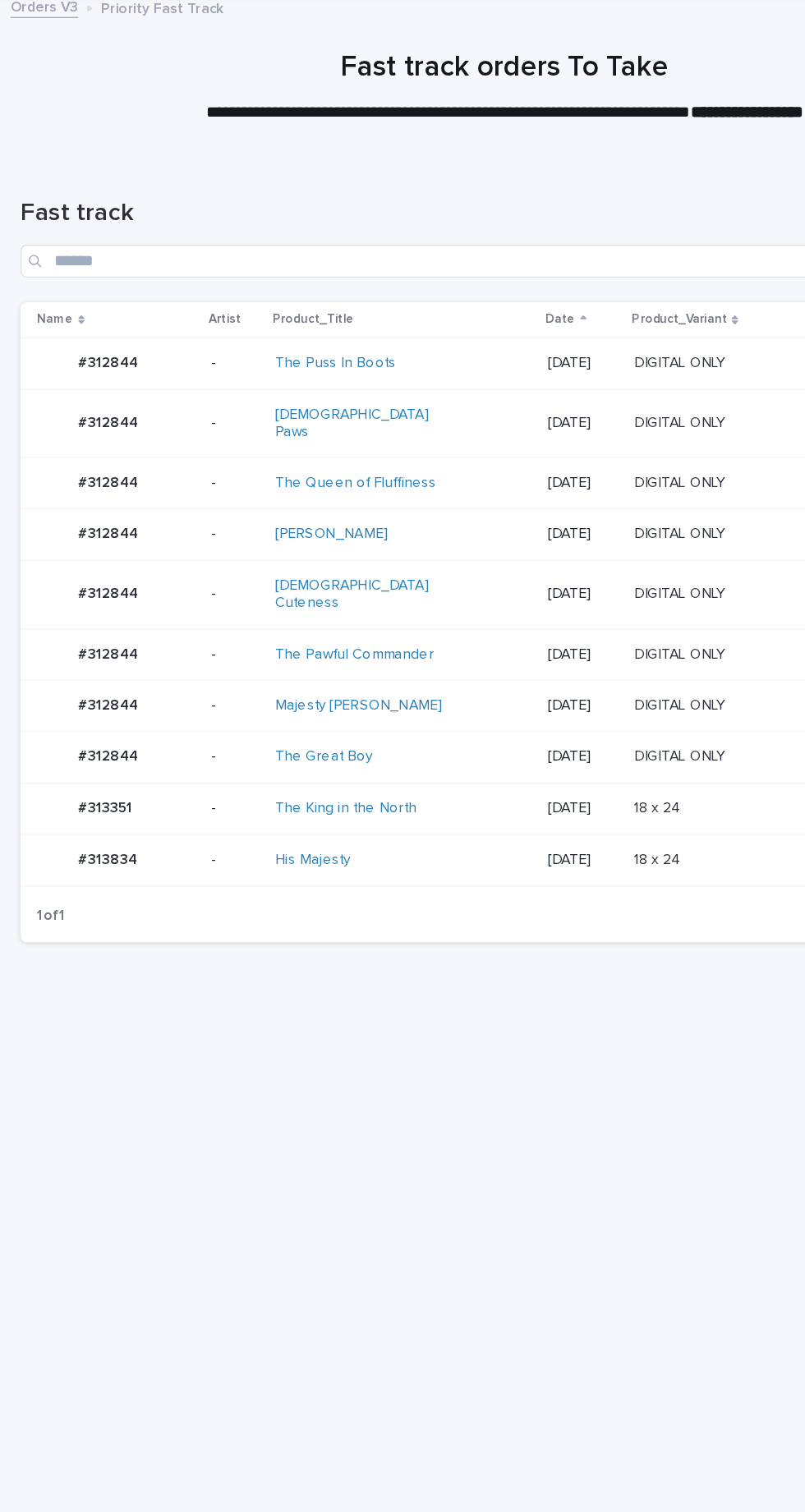
click at [374, 607] on div "The Pawful Commander" at bounding box center [322, 621] width 204 height 27
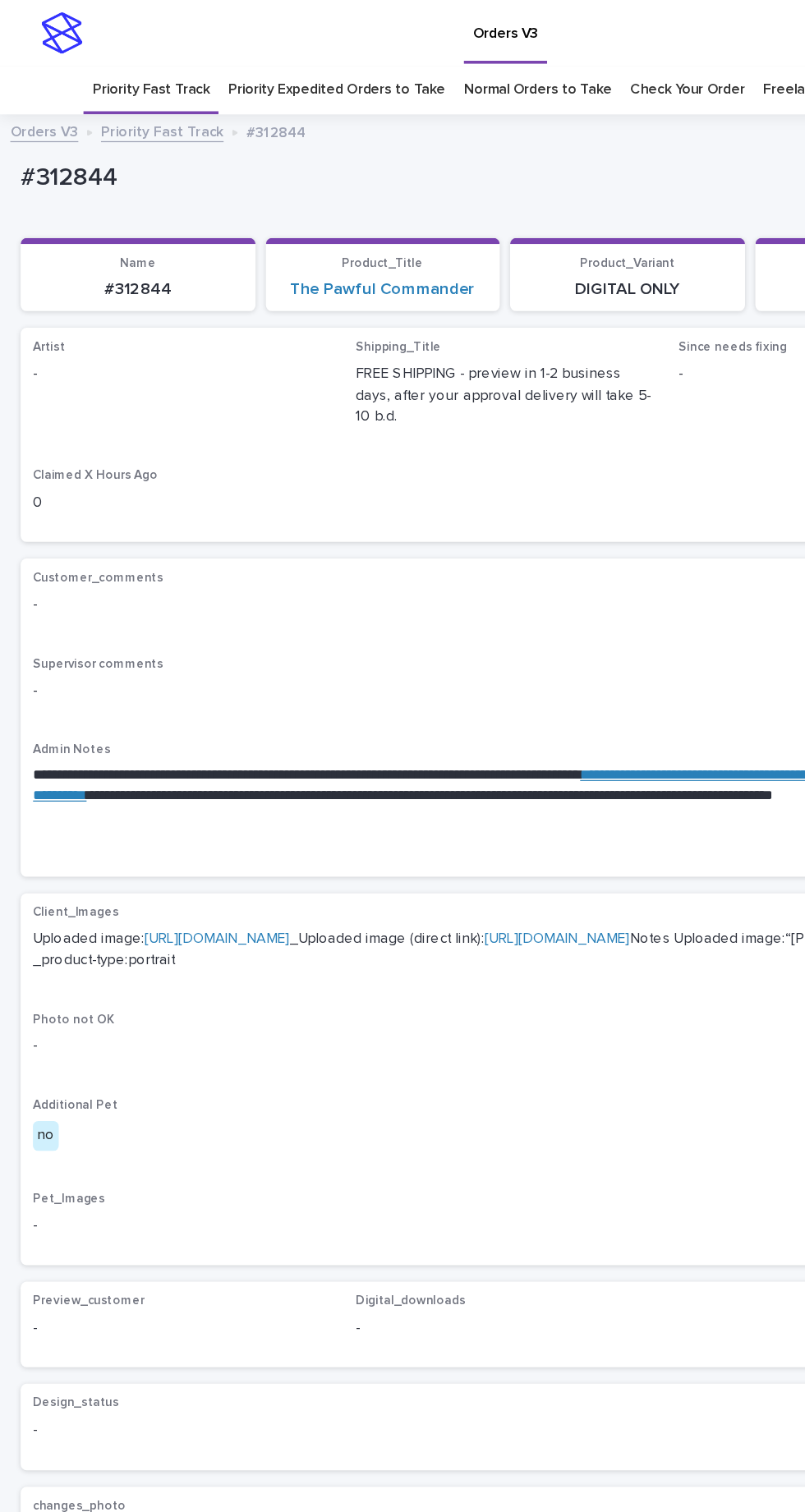
click at [224, 742] on link "[URL][DOMAIN_NAME]" at bounding box center [173, 748] width 116 height 12
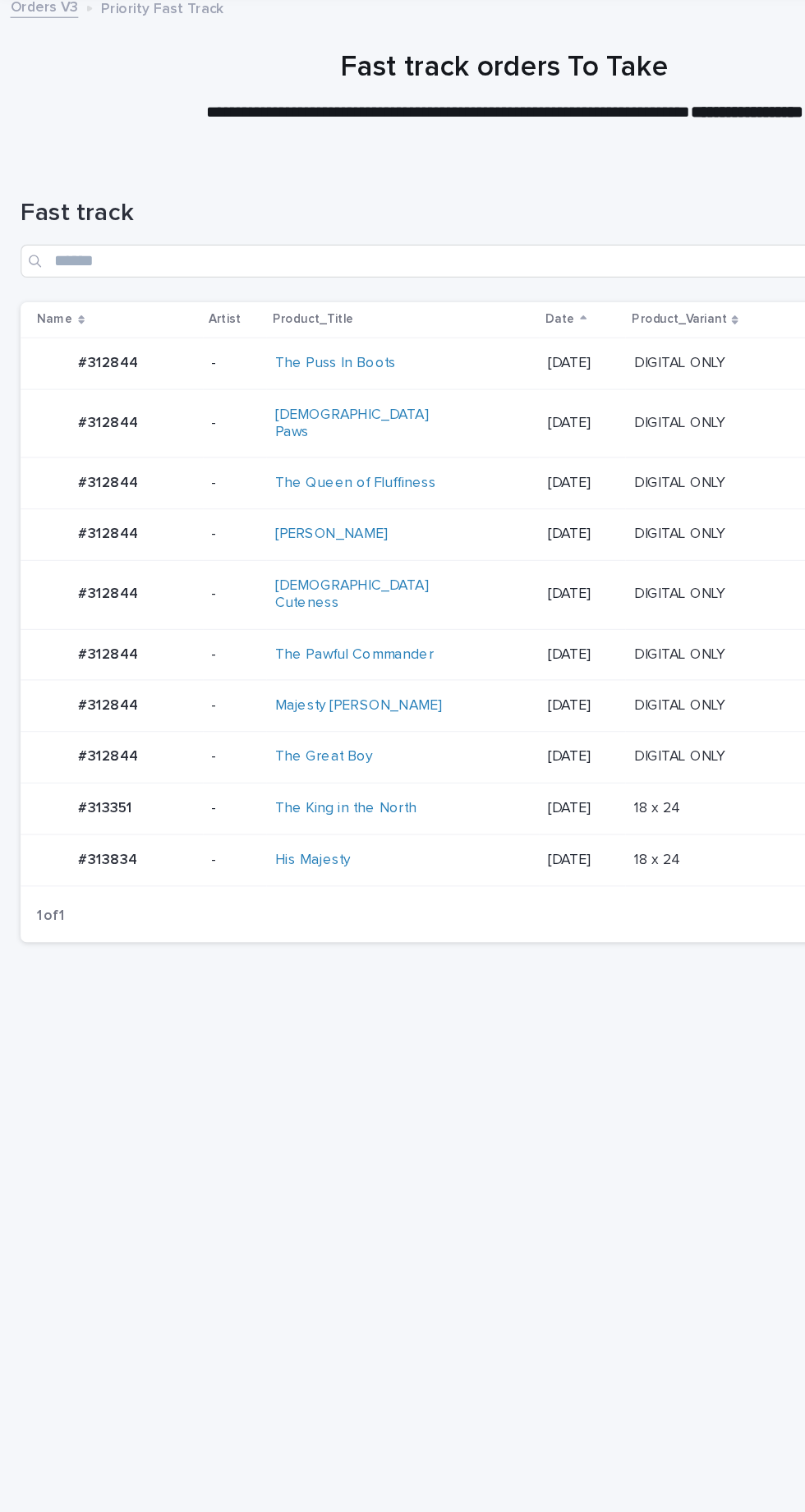
click at [331, 696] on div "The Great Boy" at bounding box center [289, 703] width 138 height 14
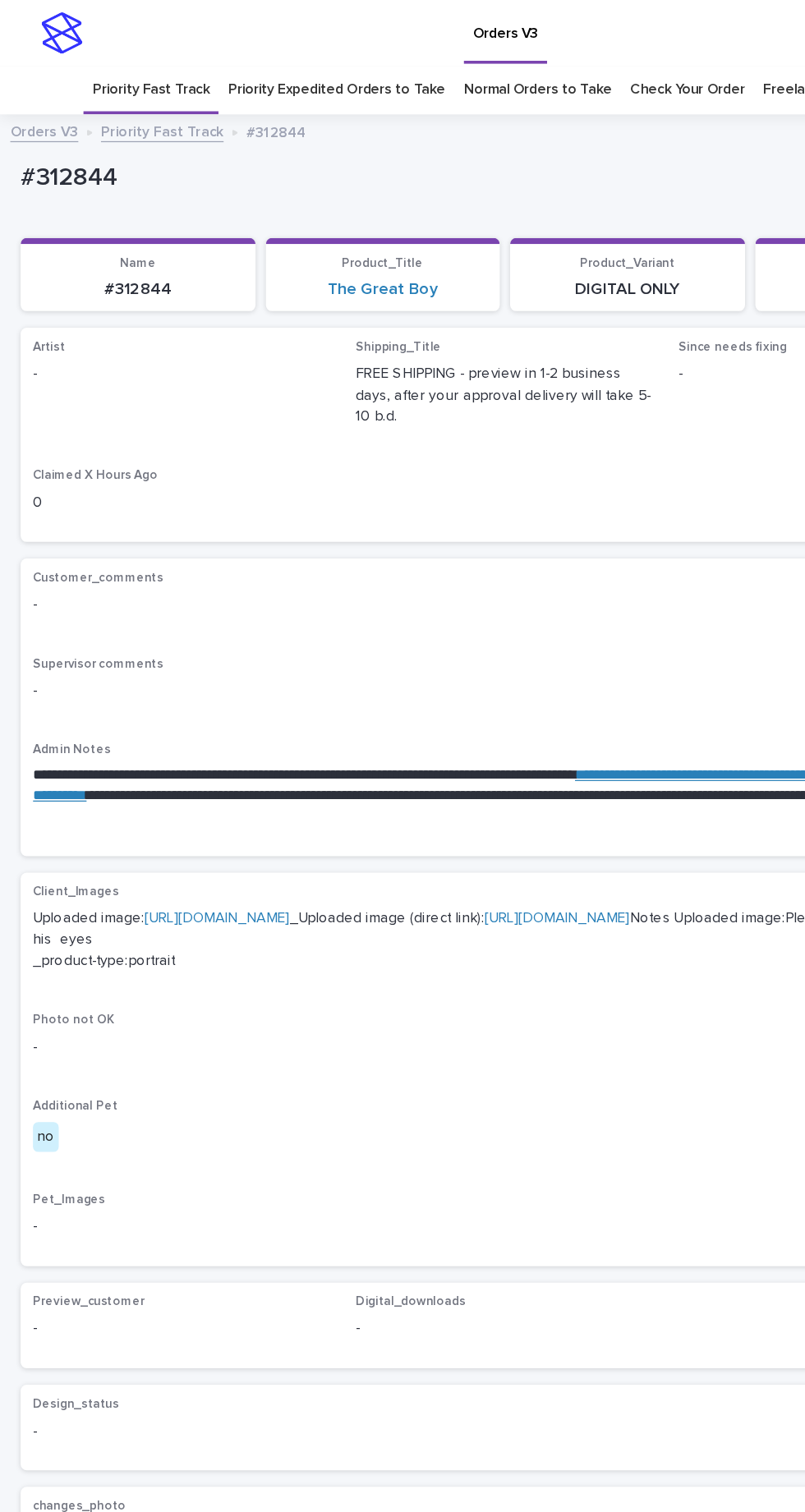
click at [218, 726] on link "[URL][DOMAIN_NAME]" at bounding box center [173, 731] width 116 height 12
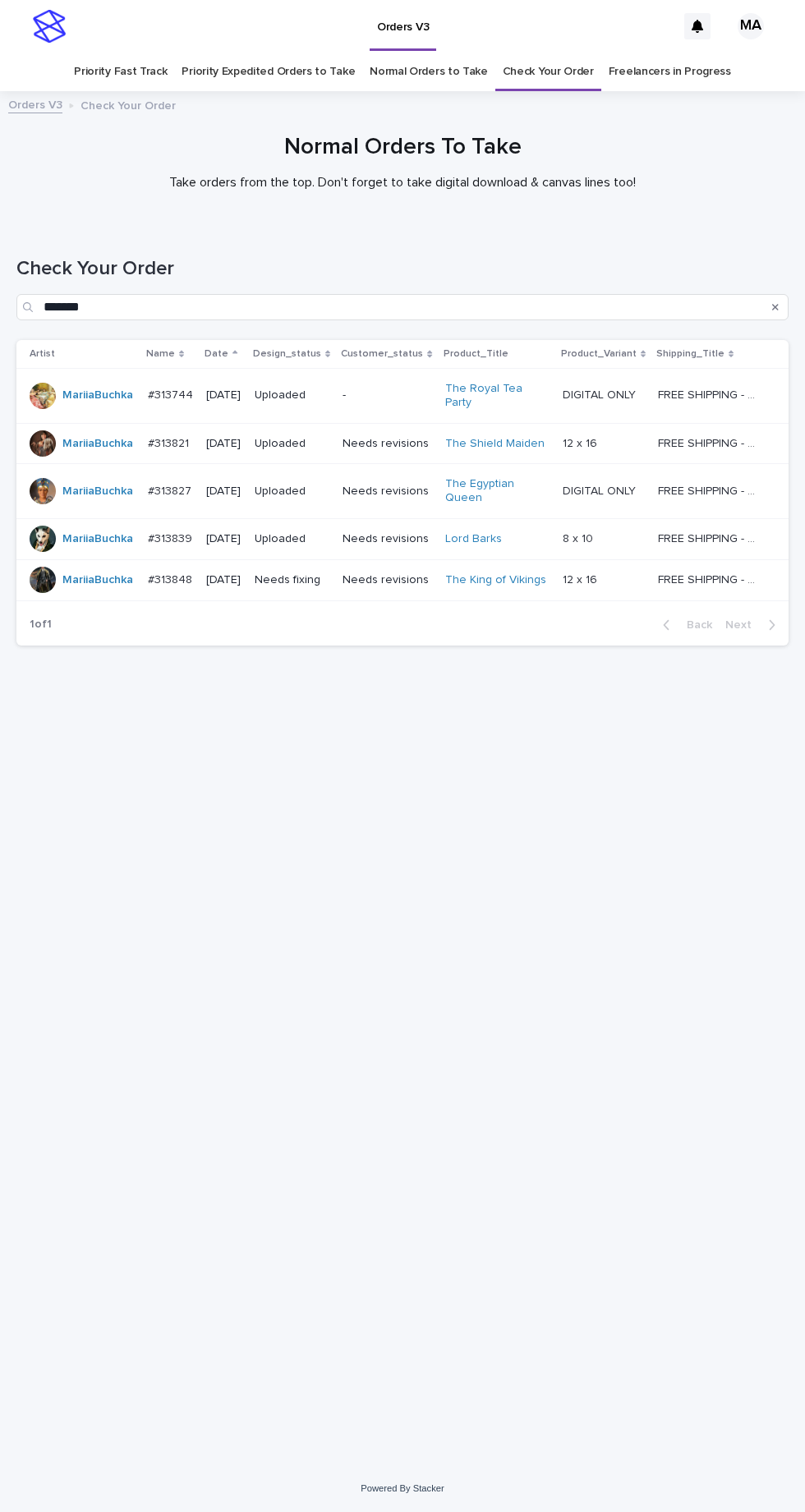
scroll to position [52, 0]
click at [431, 53] on link "Normal Orders to Take" at bounding box center [429, 71] width 118 height 38
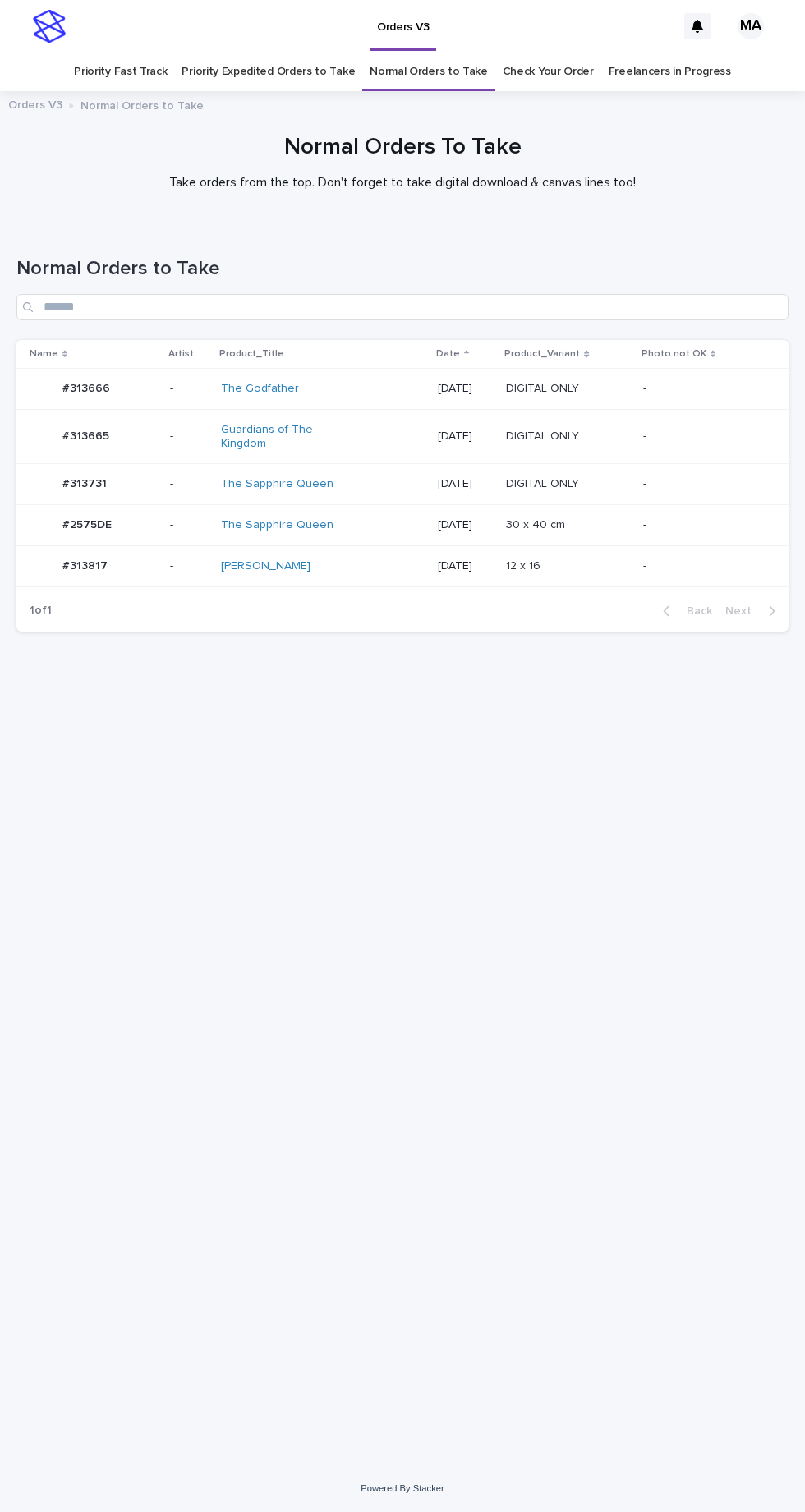
click at [271, 53] on link "Priority Expedited Orders to Take" at bounding box center [268, 71] width 173 height 38
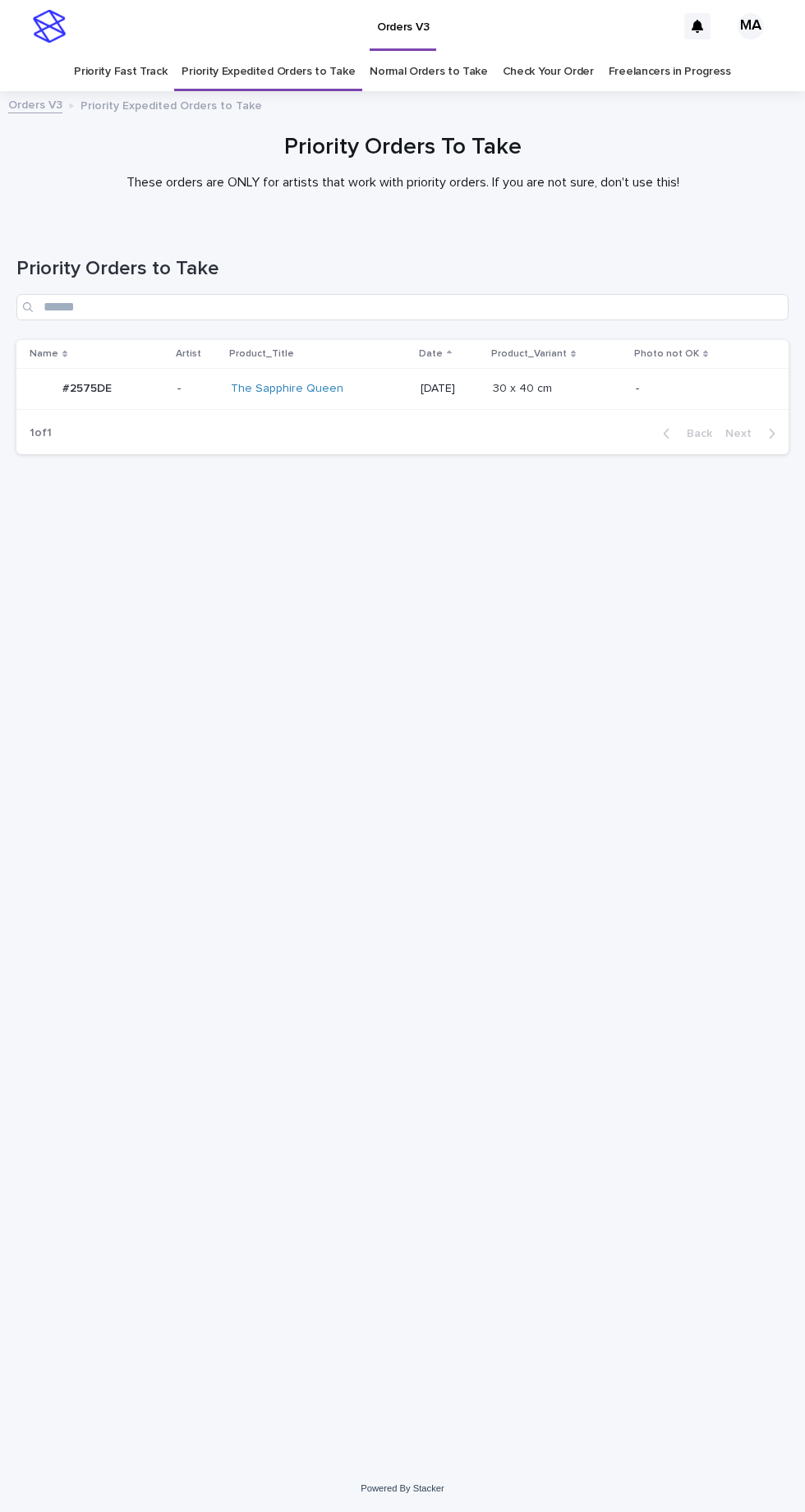
click at [145, 53] on link "Priority Fast Track" at bounding box center [121, 71] width 93 height 38
